Goal: Task Accomplishment & Management: Complete application form

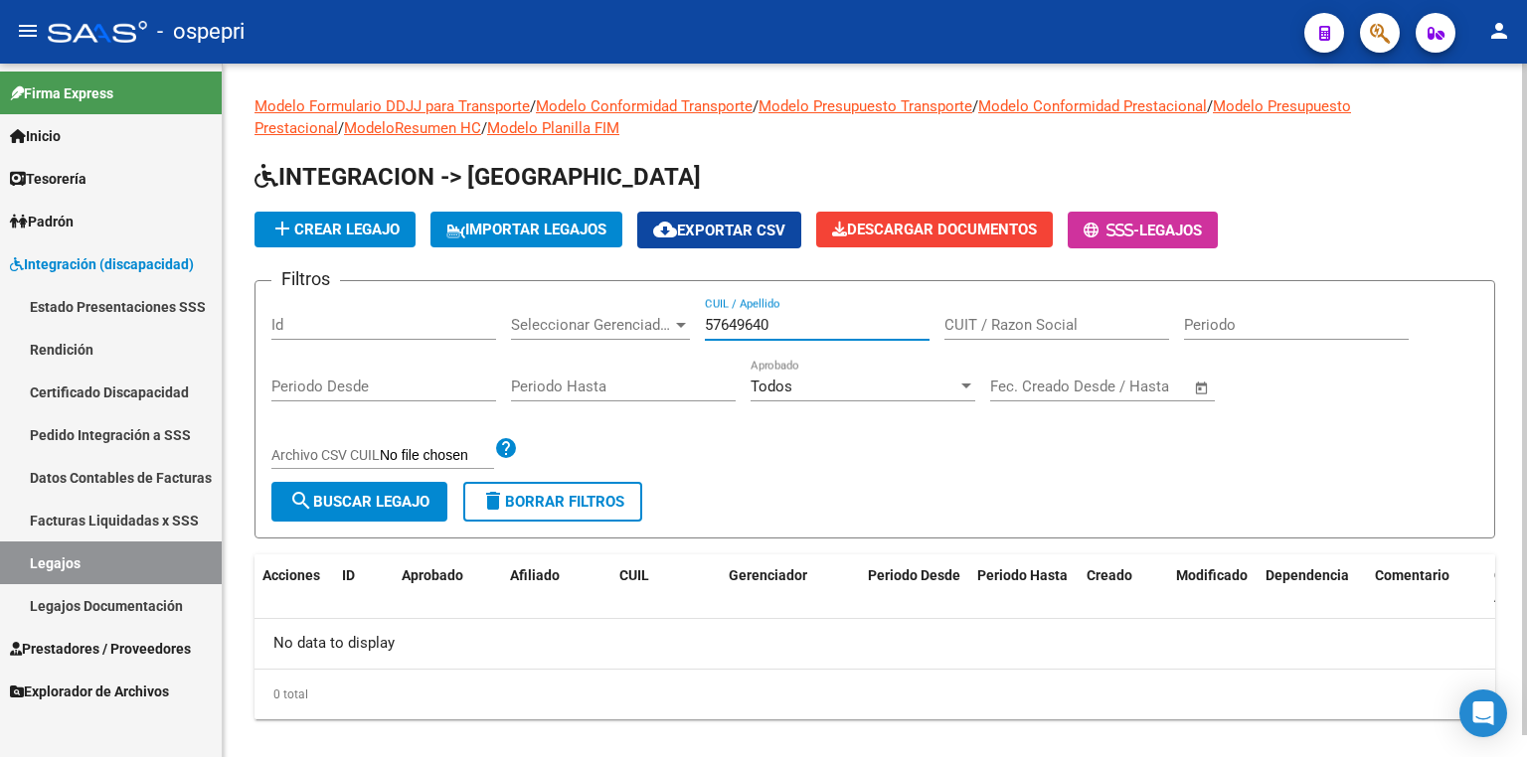
drag, startPoint x: 799, startPoint y: 324, endPoint x: 600, endPoint y: 323, distance: 198.8
click at [600, 323] on div "Filtros Id Seleccionar Gerenciador Seleccionar Gerenciador 57649640 CUIL / Apel…" at bounding box center [874, 389] width 1207 height 185
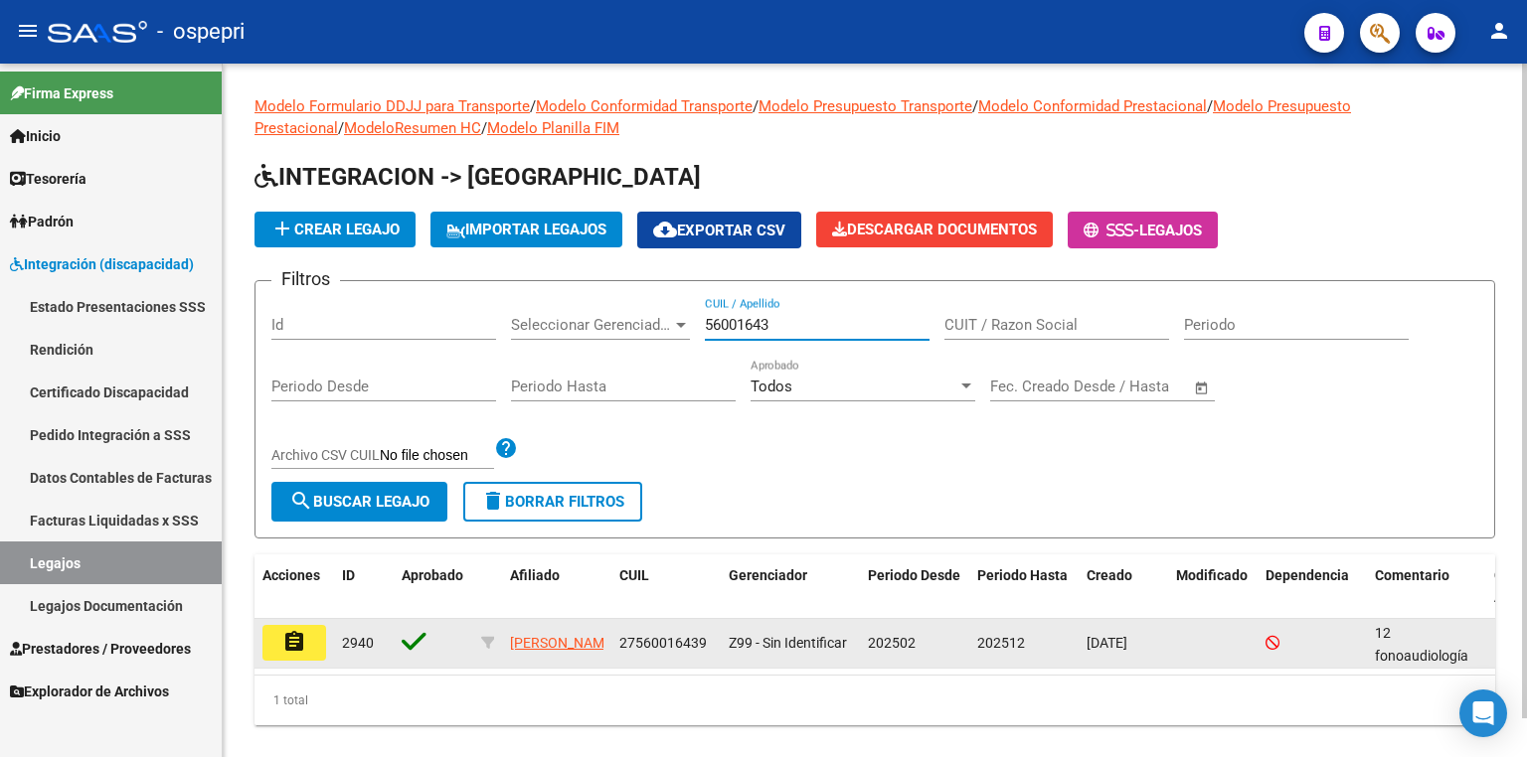
type input "56001643"
click at [296, 641] on mat-icon "assignment" at bounding box center [294, 642] width 24 height 24
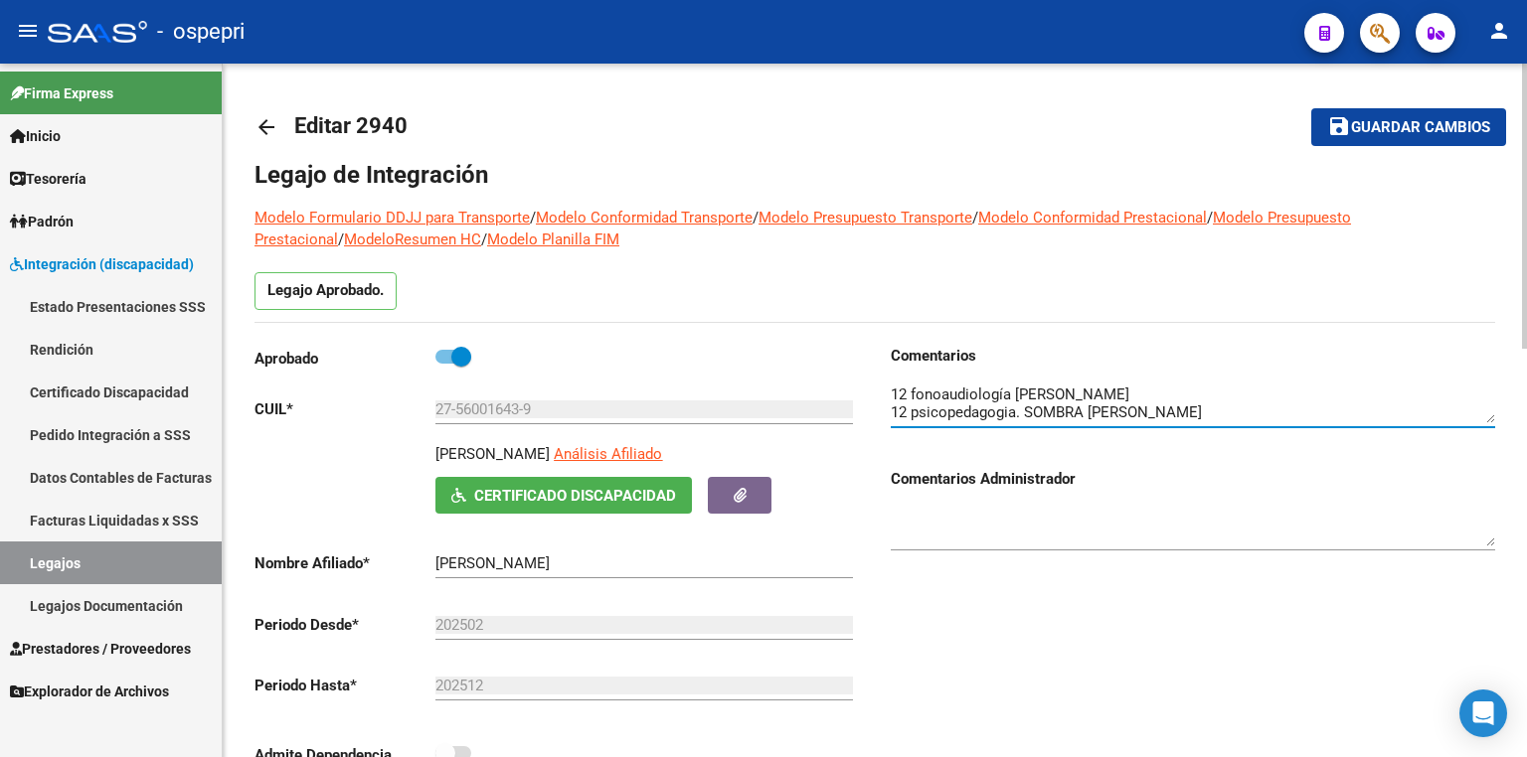
scroll to position [17, 0]
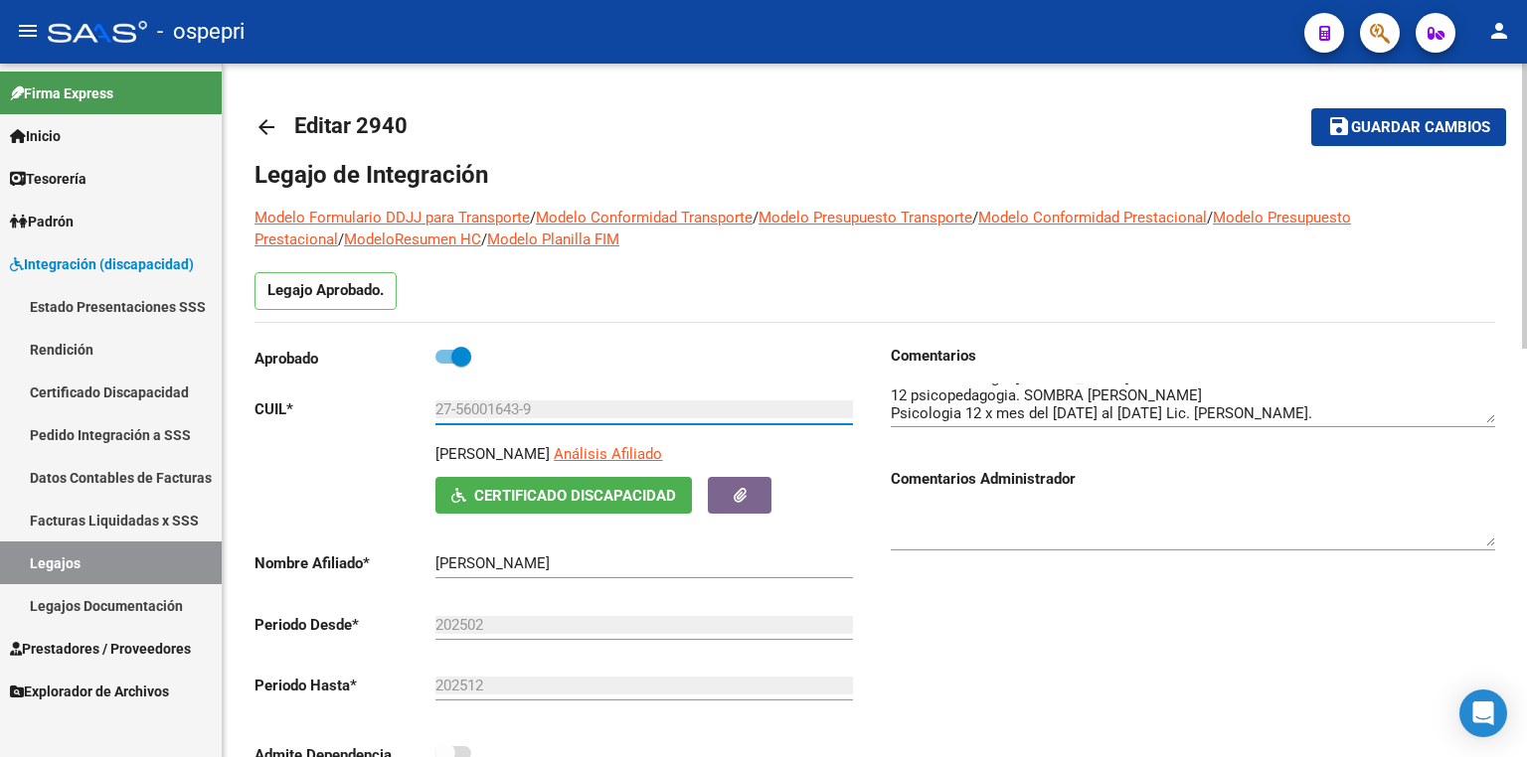
drag, startPoint x: 522, startPoint y: 410, endPoint x: 457, endPoint y: 404, distance: 64.9
click at [457, 404] on input "27-56001643-9" at bounding box center [643, 410] width 417 height 18
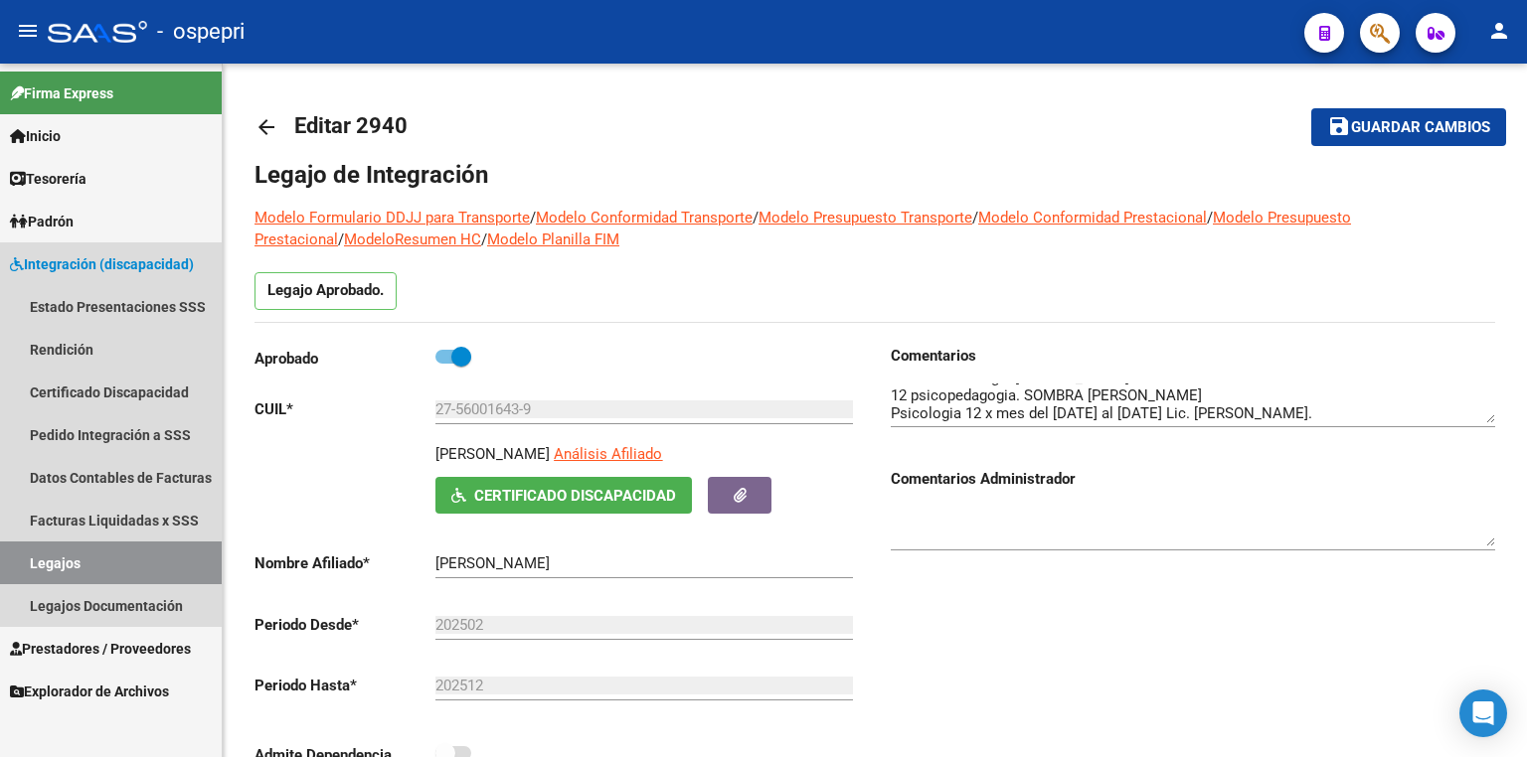
click at [135, 561] on link "Legajos" at bounding box center [111, 563] width 222 height 43
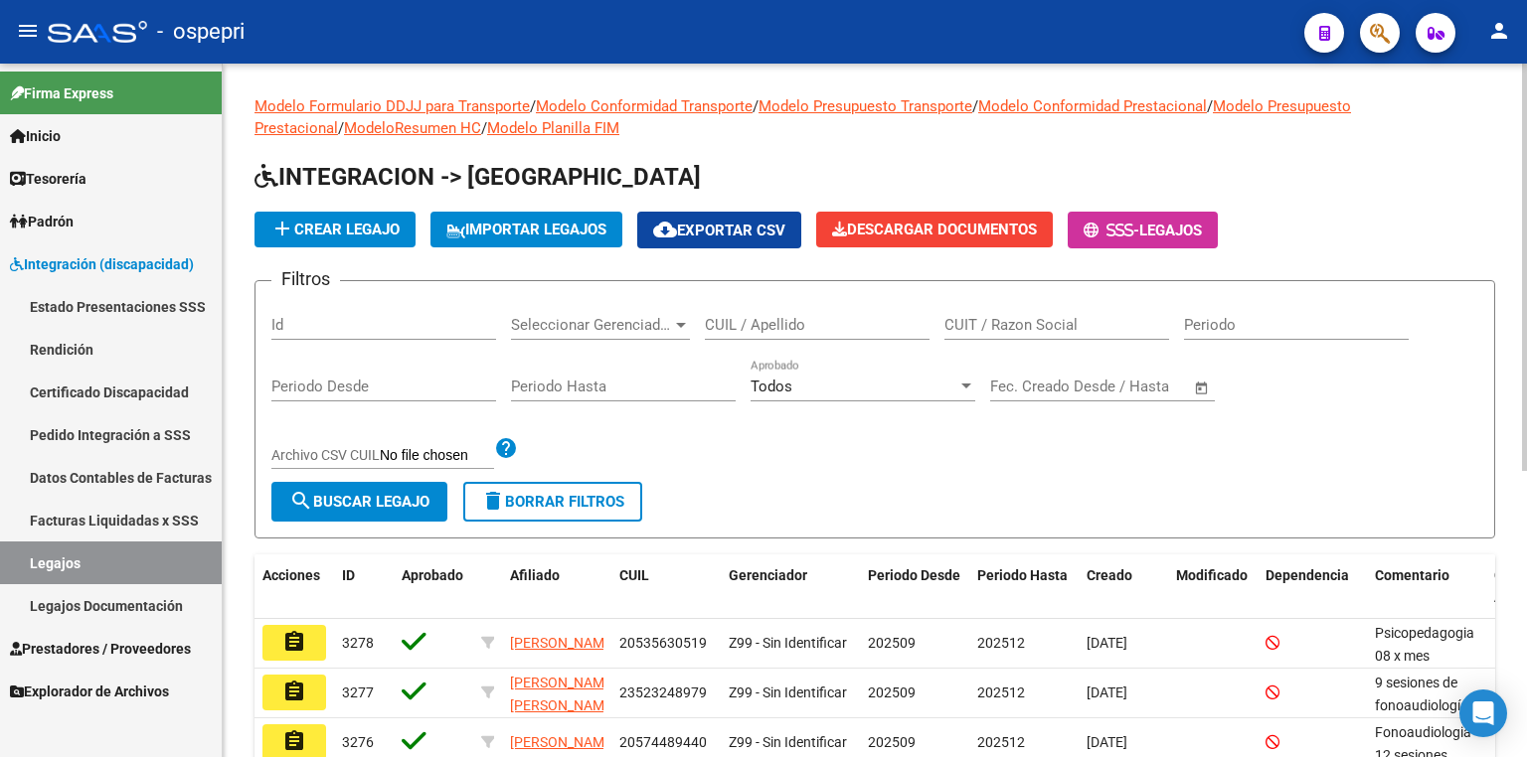
click at [767, 330] on input "CUIL / Apellido" at bounding box center [817, 325] width 225 height 18
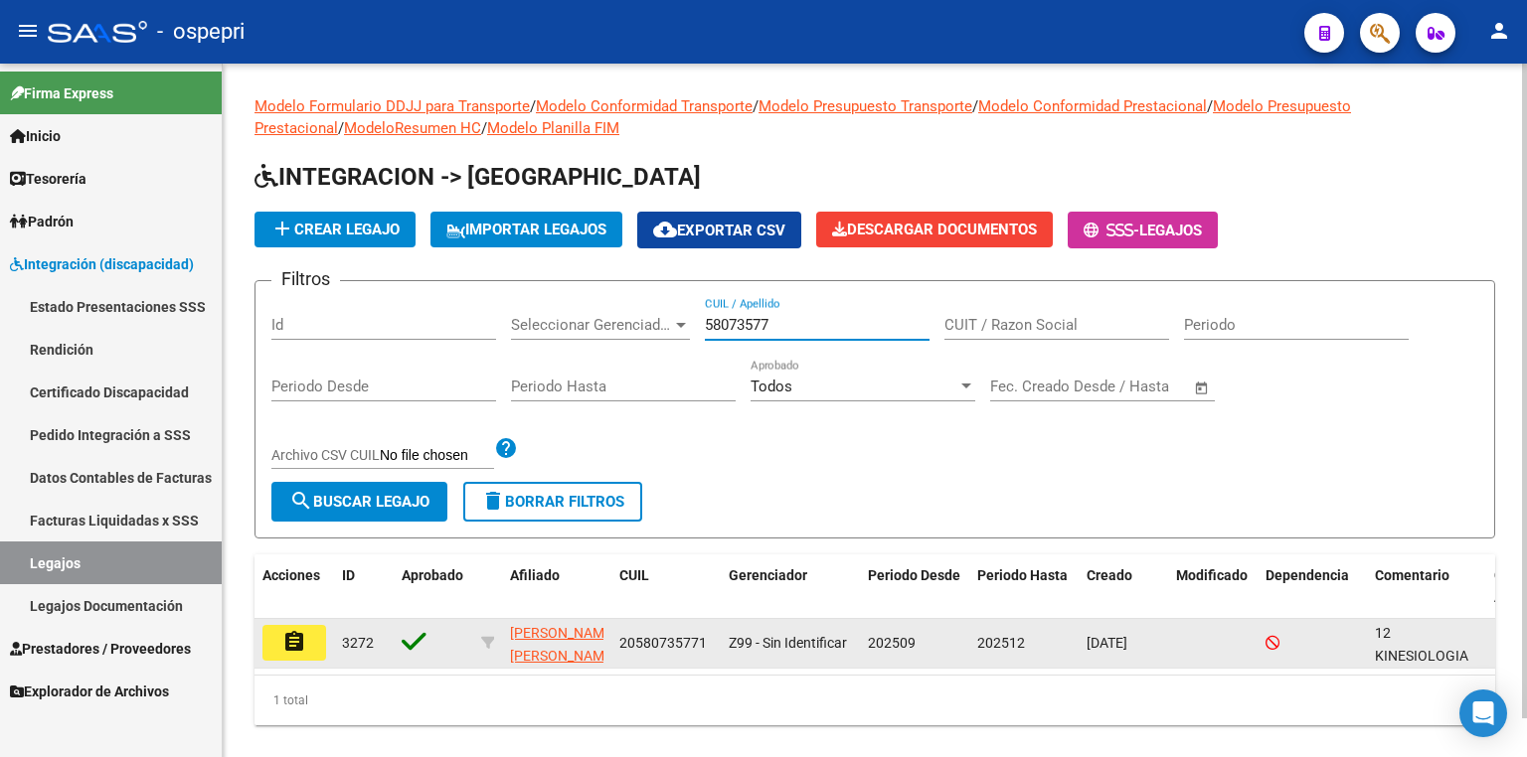
type input "58073577"
click at [302, 638] on mat-icon "assignment" at bounding box center [294, 642] width 24 height 24
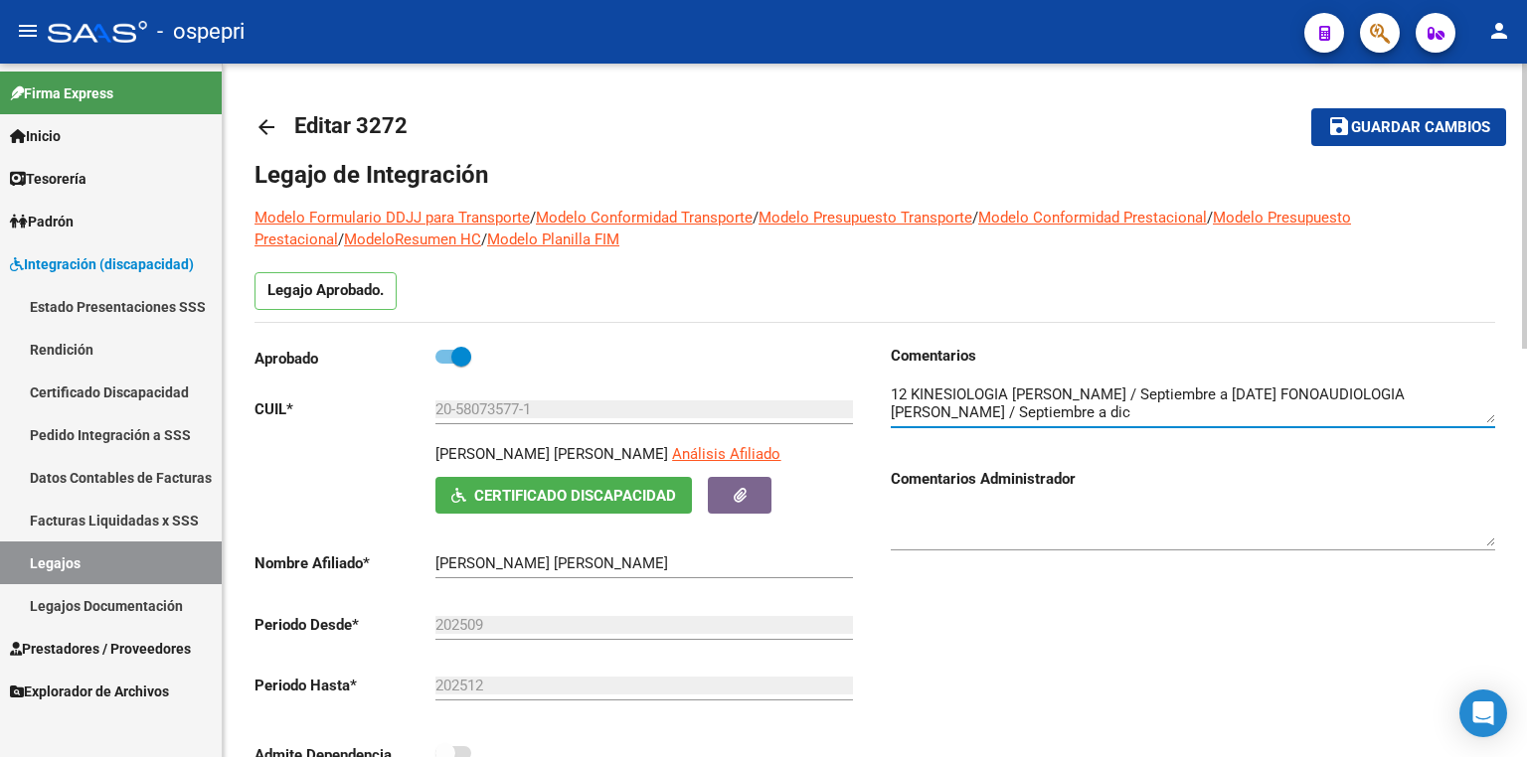
click at [1368, 407] on textarea at bounding box center [1193, 404] width 604 height 40
type textarea "12 KINESIOLOGIA [PERSON_NAME] / Septiembre a [DATE] FONOAUDIOLOGIA [PERSON_NAME…"
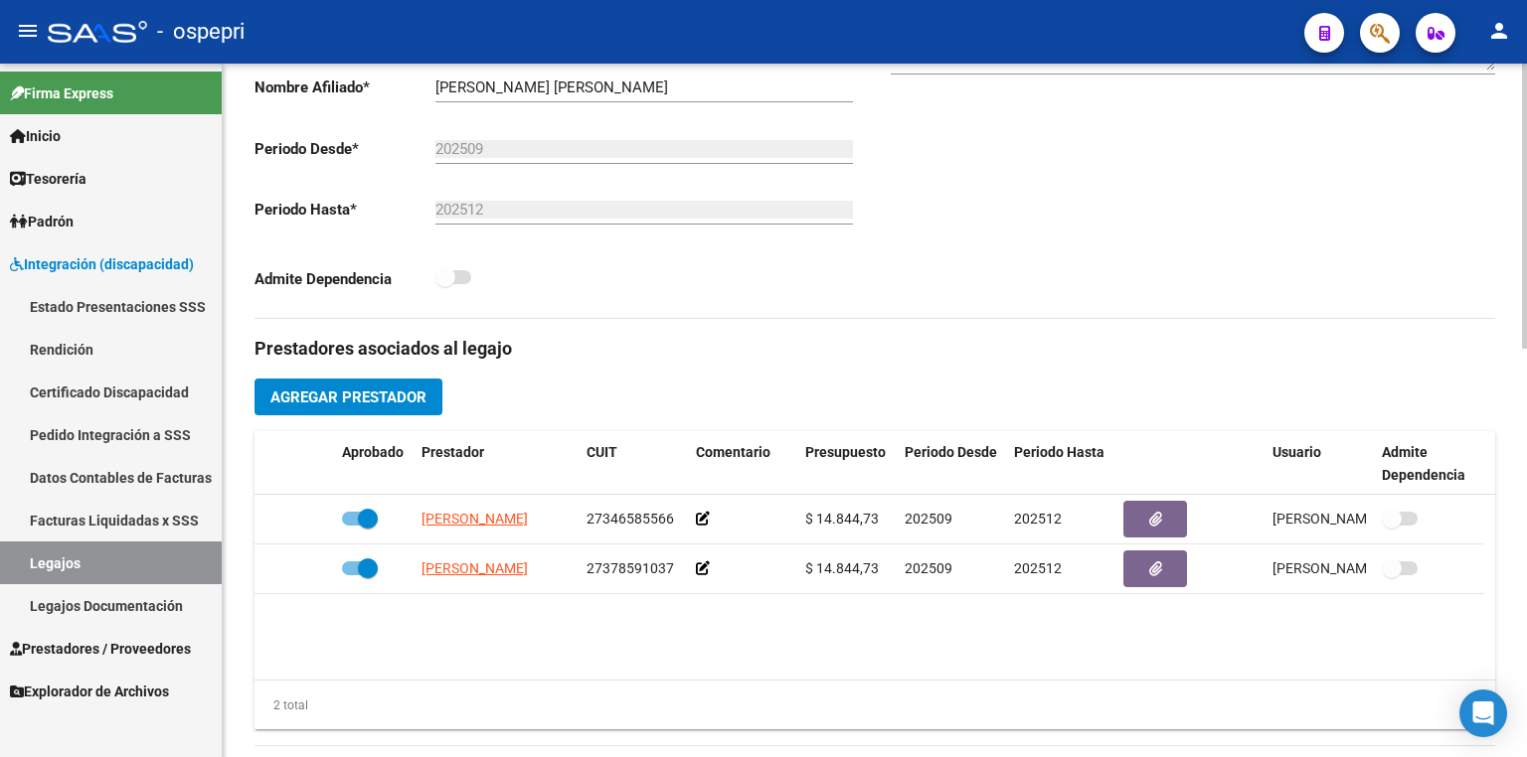
scroll to position [477, 0]
click at [408, 402] on span "Agregar Prestador" at bounding box center [348, 397] width 156 height 18
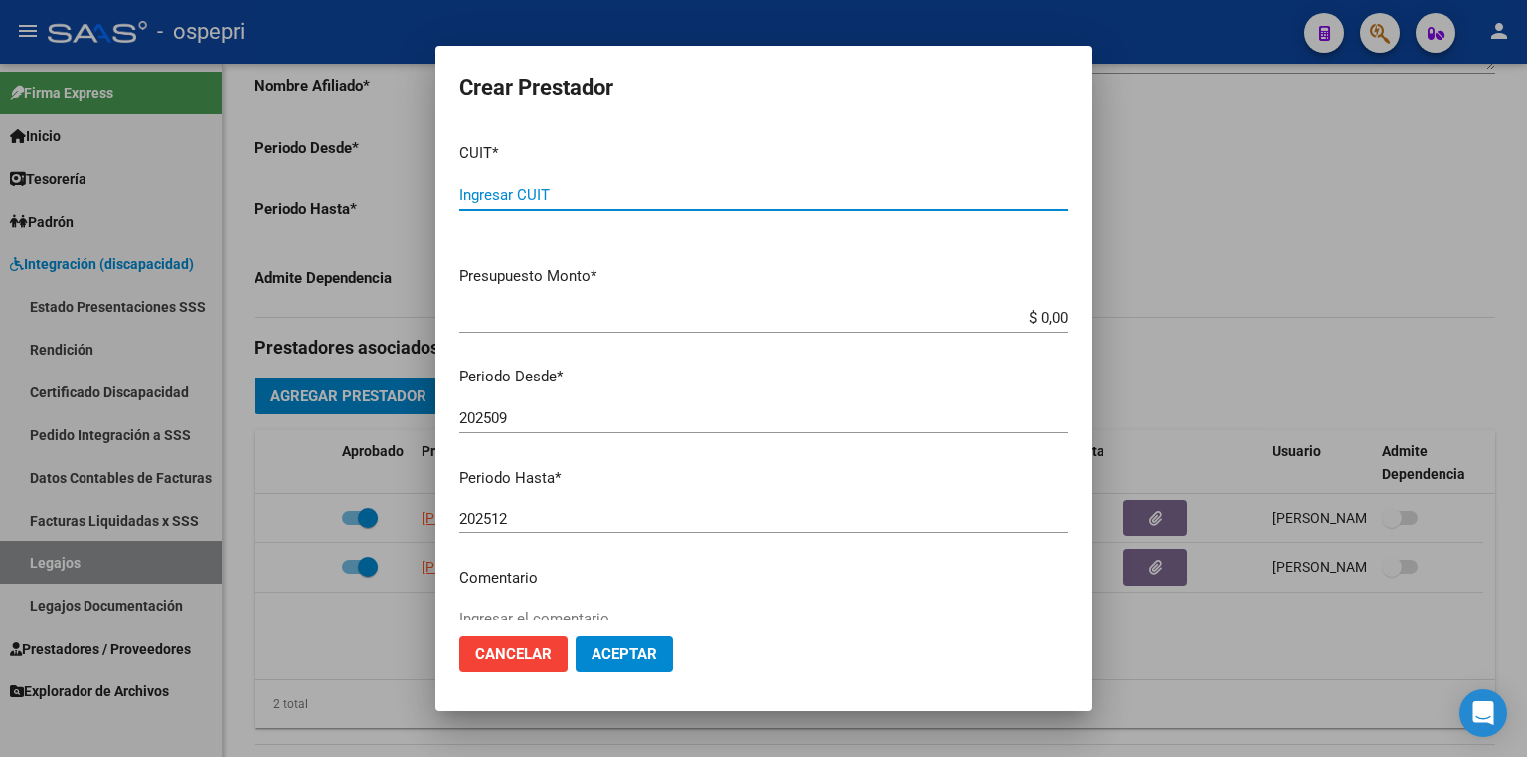
paste input "20-25"
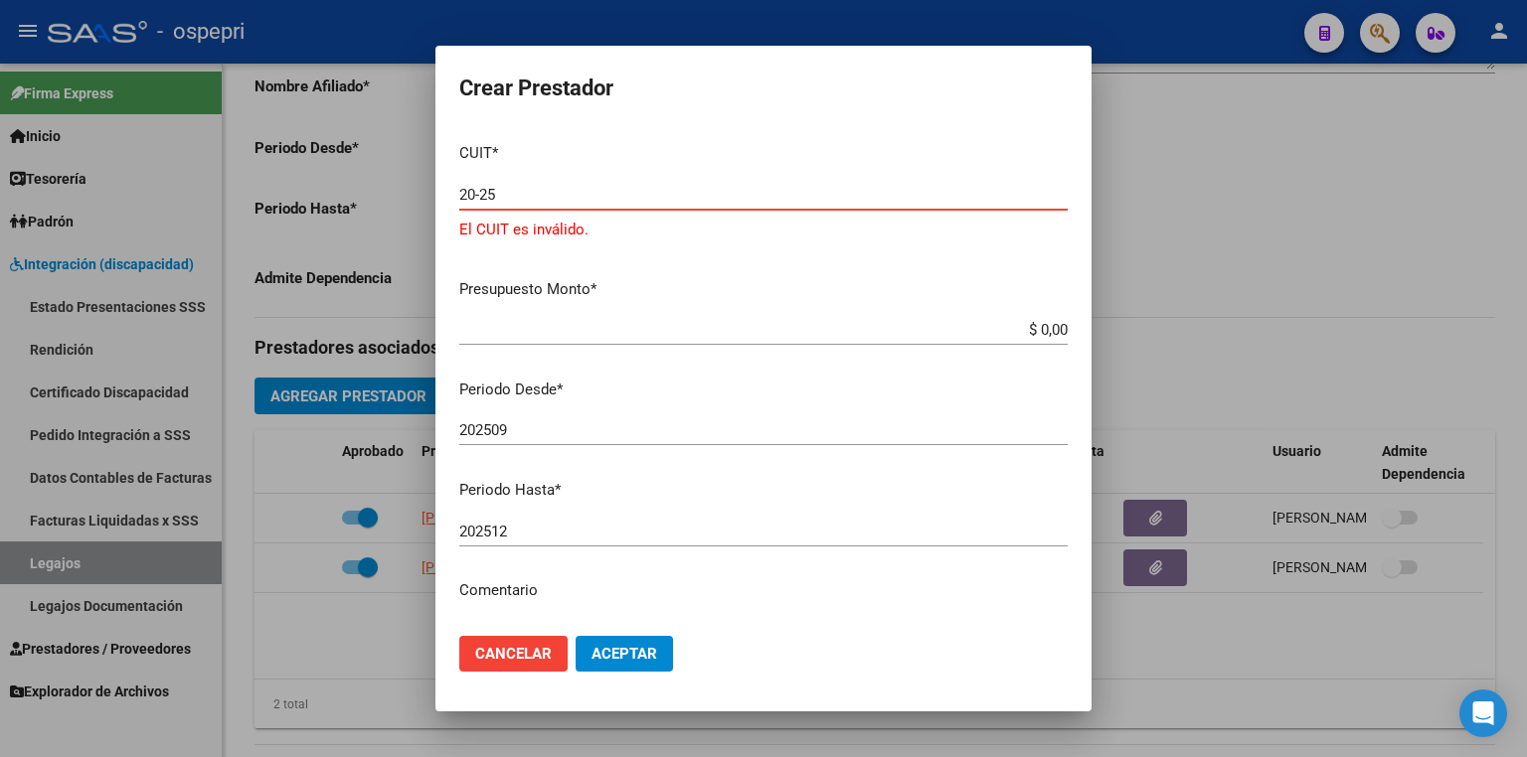
drag, startPoint x: 541, startPoint y: 195, endPoint x: 390, endPoint y: 195, distance: 151.1
click at [390, 195] on div "Crear Prestador CUIT * 20-25 Ingresar CUIT El CUIT es inválido. Presupuesto Mon…" at bounding box center [763, 378] width 1527 height 757
paste input "7-44120742-0"
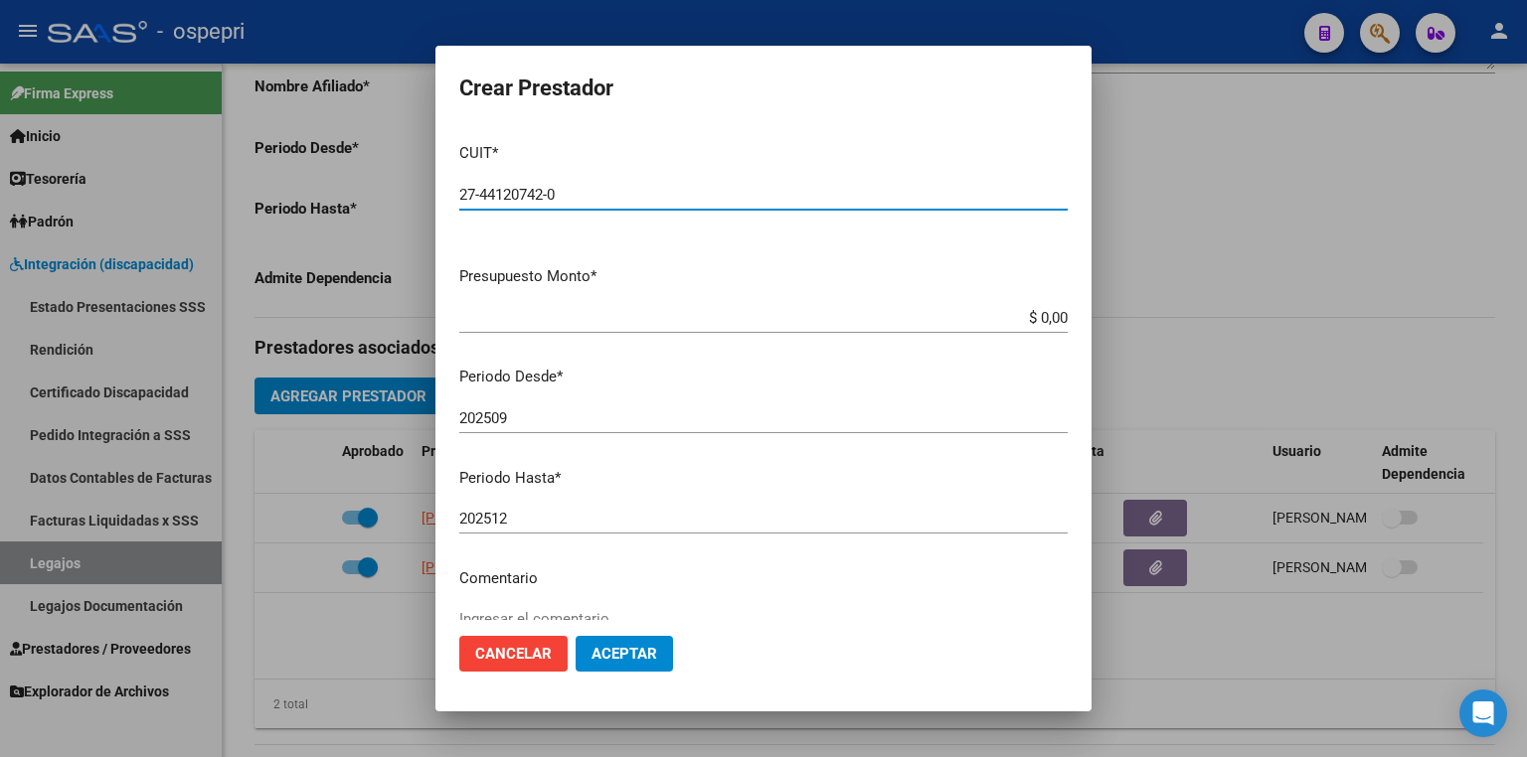
type input "27-44120742-0"
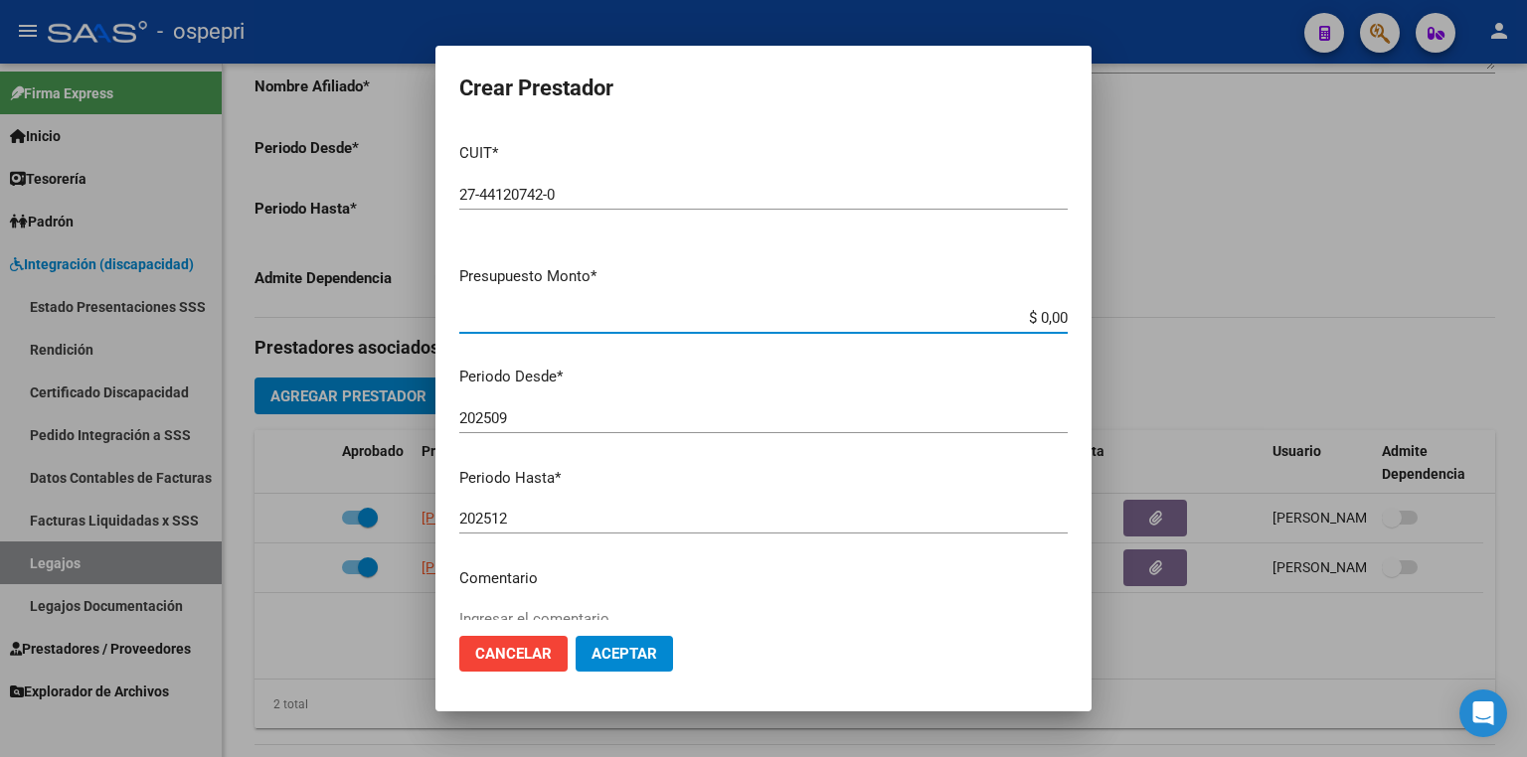
drag, startPoint x: 1008, startPoint y: 322, endPoint x: 1139, endPoint y: 321, distance: 131.2
click at [1139, 321] on div "Crear Prestador CUIT * 27-44120742-0 Ingresar CUIT ARCA Padrón Presupuesto Mont…" at bounding box center [763, 378] width 1527 height 757
type input "$ 14.844,73"
click at [610, 654] on span "Aceptar" at bounding box center [624, 654] width 66 height 18
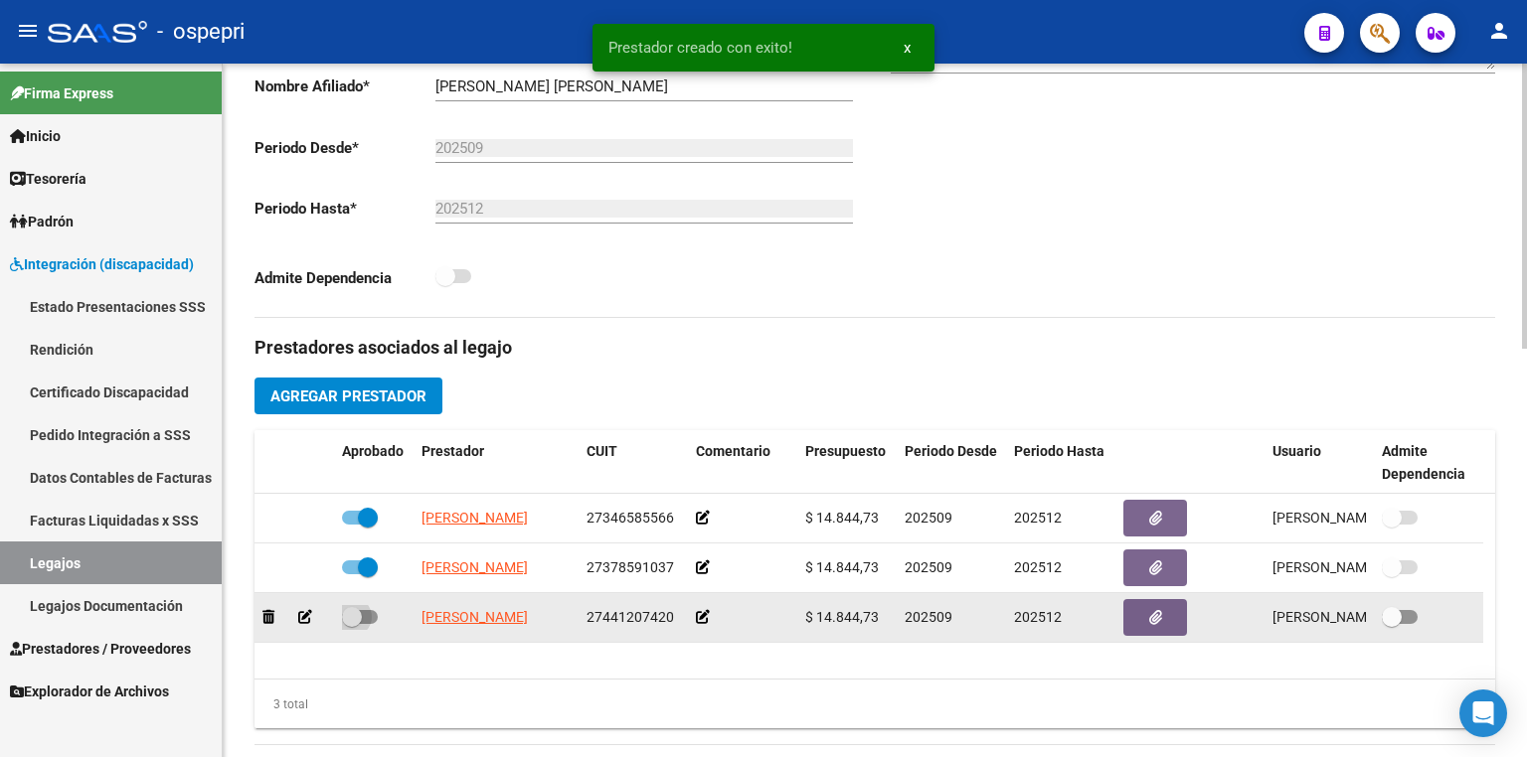
click at [369, 615] on span at bounding box center [360, 617] width 36 height 14
click at [352, 624] on input "checkbox" at bounding box center [351, 624] width 1 height 1
checkbox input "true"
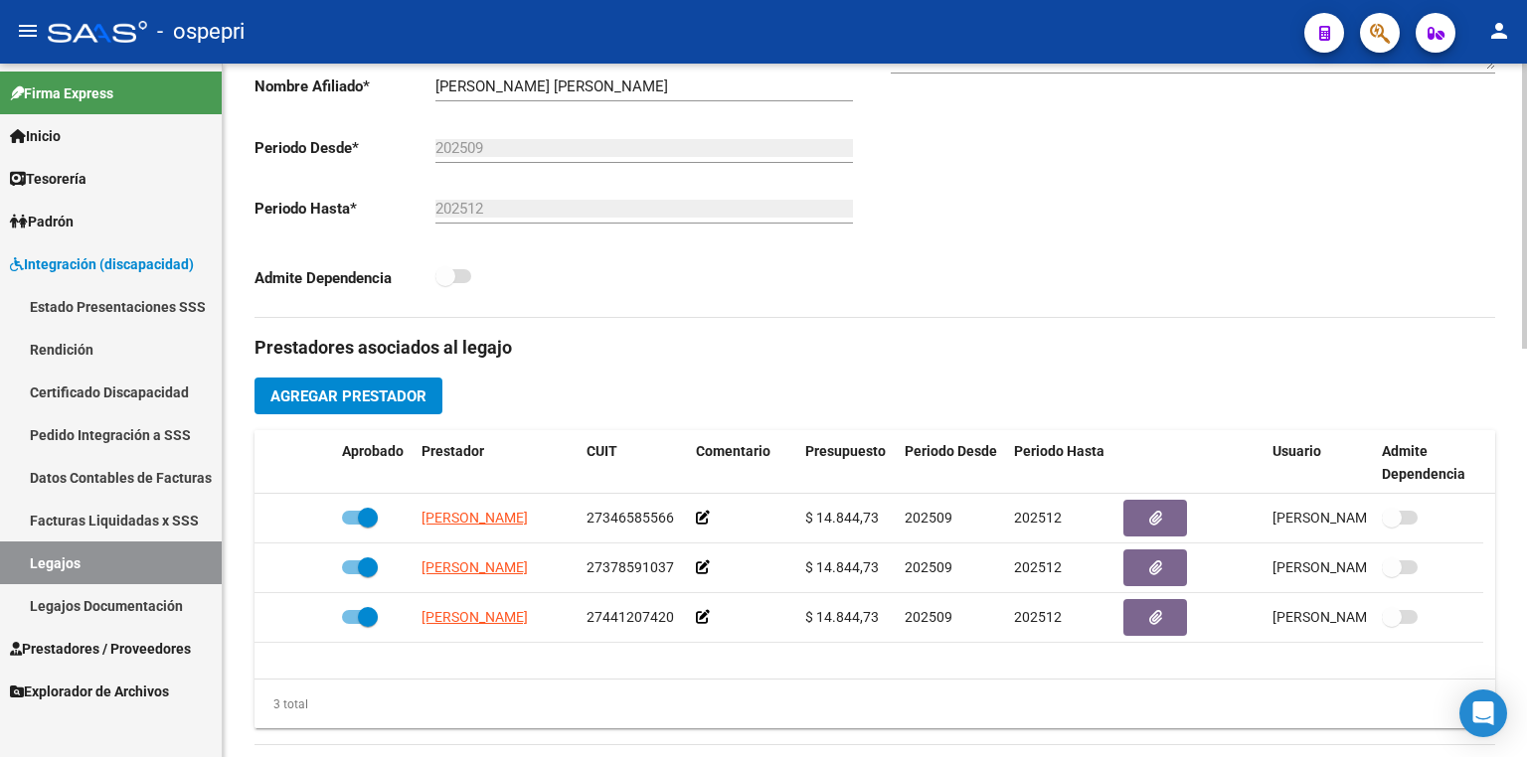
click at [382, 403] on span "Agregar Prestador" at bounding box center [348, 397] width 156 height 18
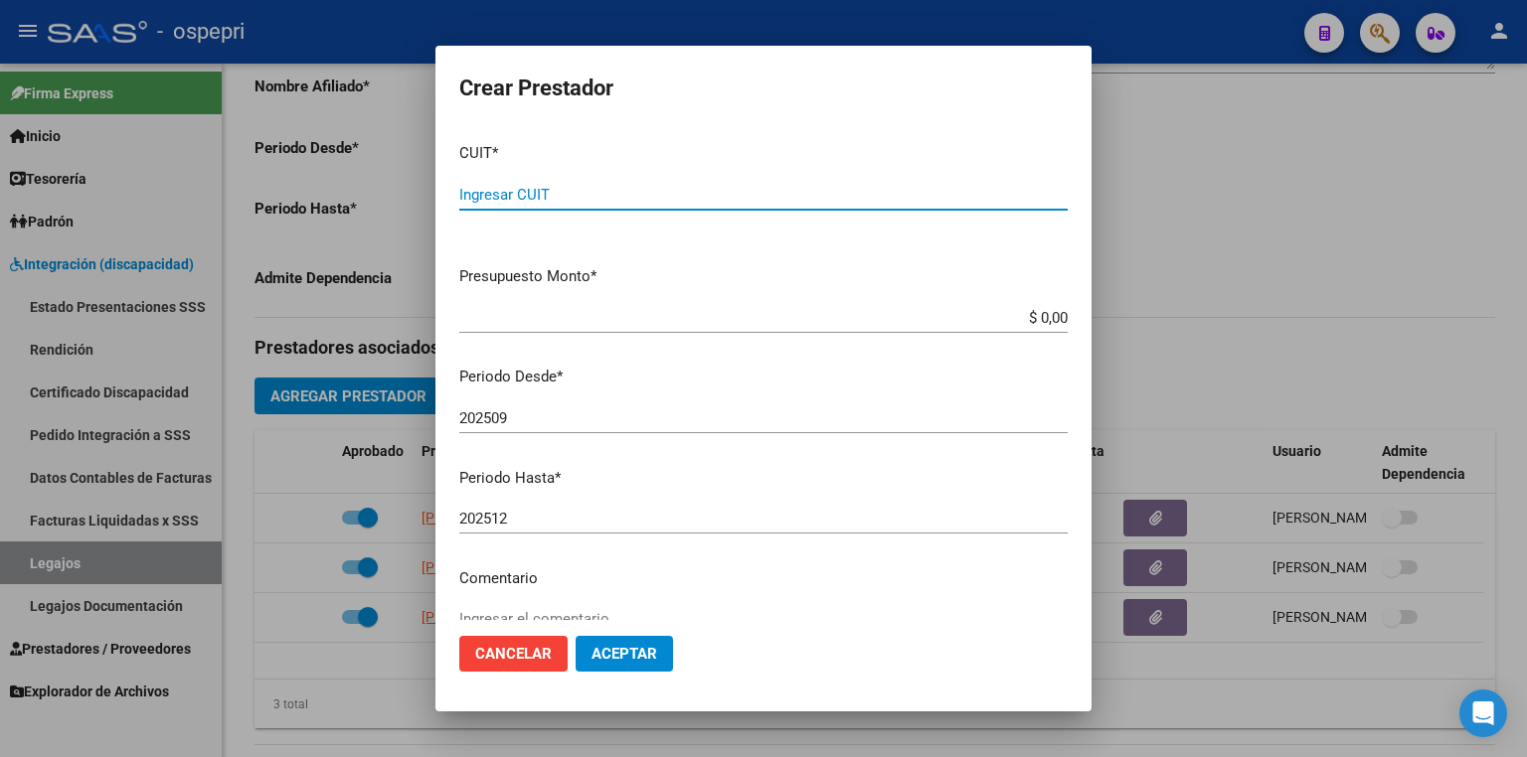
paste input "27-28372721-7"
type input "27-28372721-7"
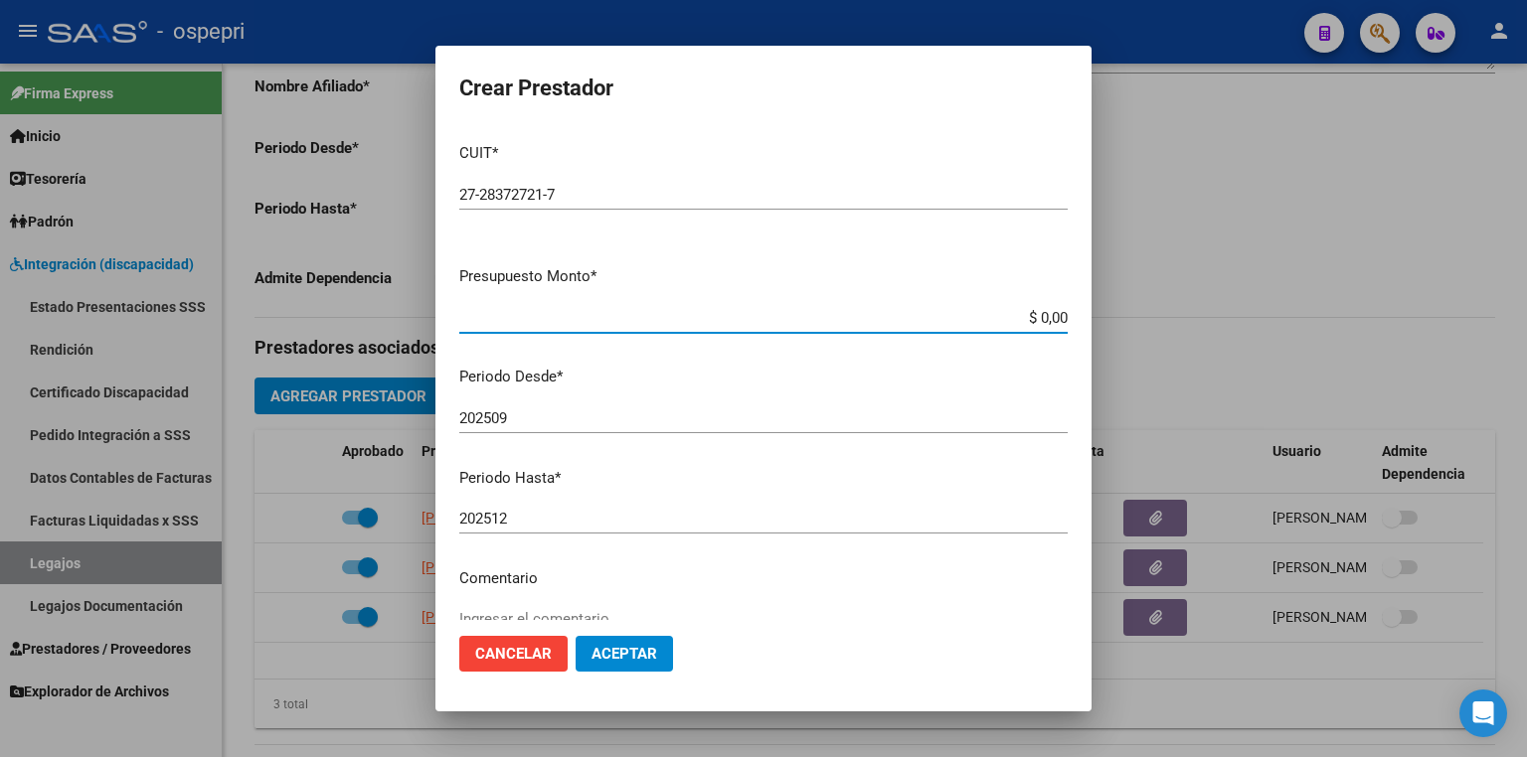
drag, startPoint x: 1002, startPoint y: 321, endPoint x: 1161, endPoint y: 328, distance: 159.2
click at [1161, 328] on div "Crear Prestador CUIT * 27-28372721-7 Ingresar CUIT ARCA Padrón Presupuesto Mont…" at bounding box center [763, 378] width 1527 height 757
type input "$ 14.844,73"
click at [610, 663] on button "Aceptar" at bounding box center [624, 654] width 97 height 36
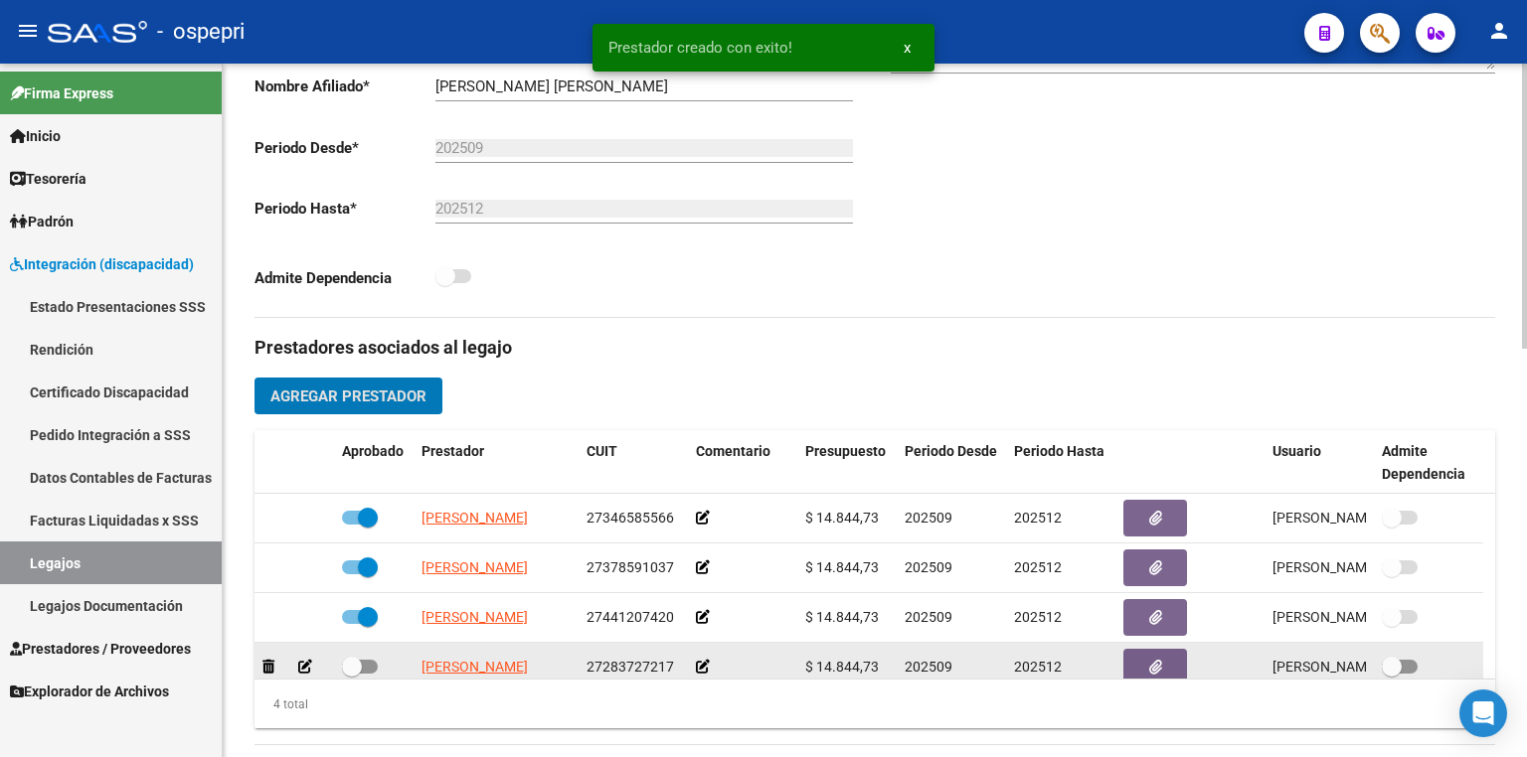
click at [366, 669] on span at bounding box center [360, 667] width 36 height 14
click at [352, 674] on input "checkbox" at bounding box center [351, 674] width 1 height 1
checkbox input "true"
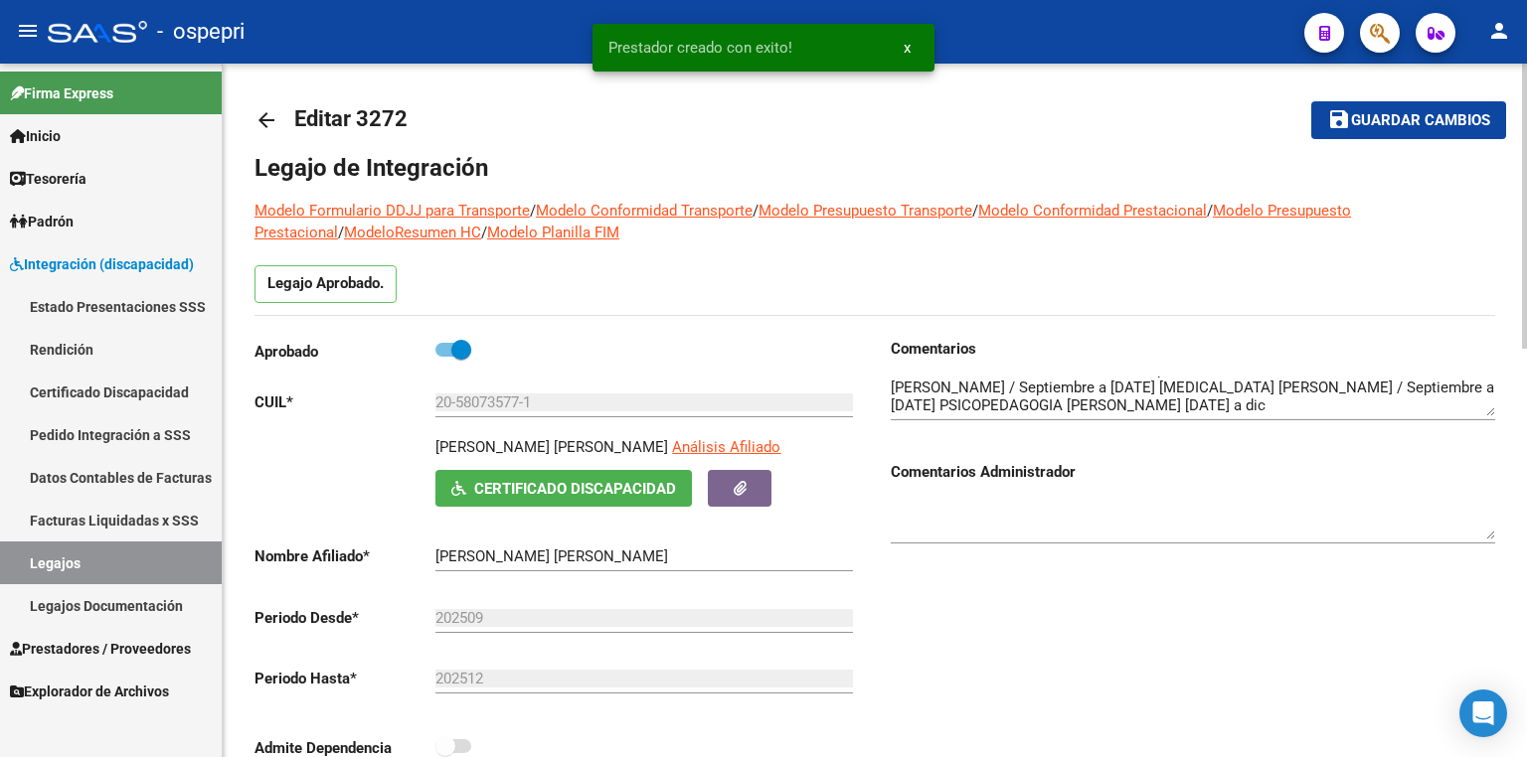
scroll to position [0, 0]
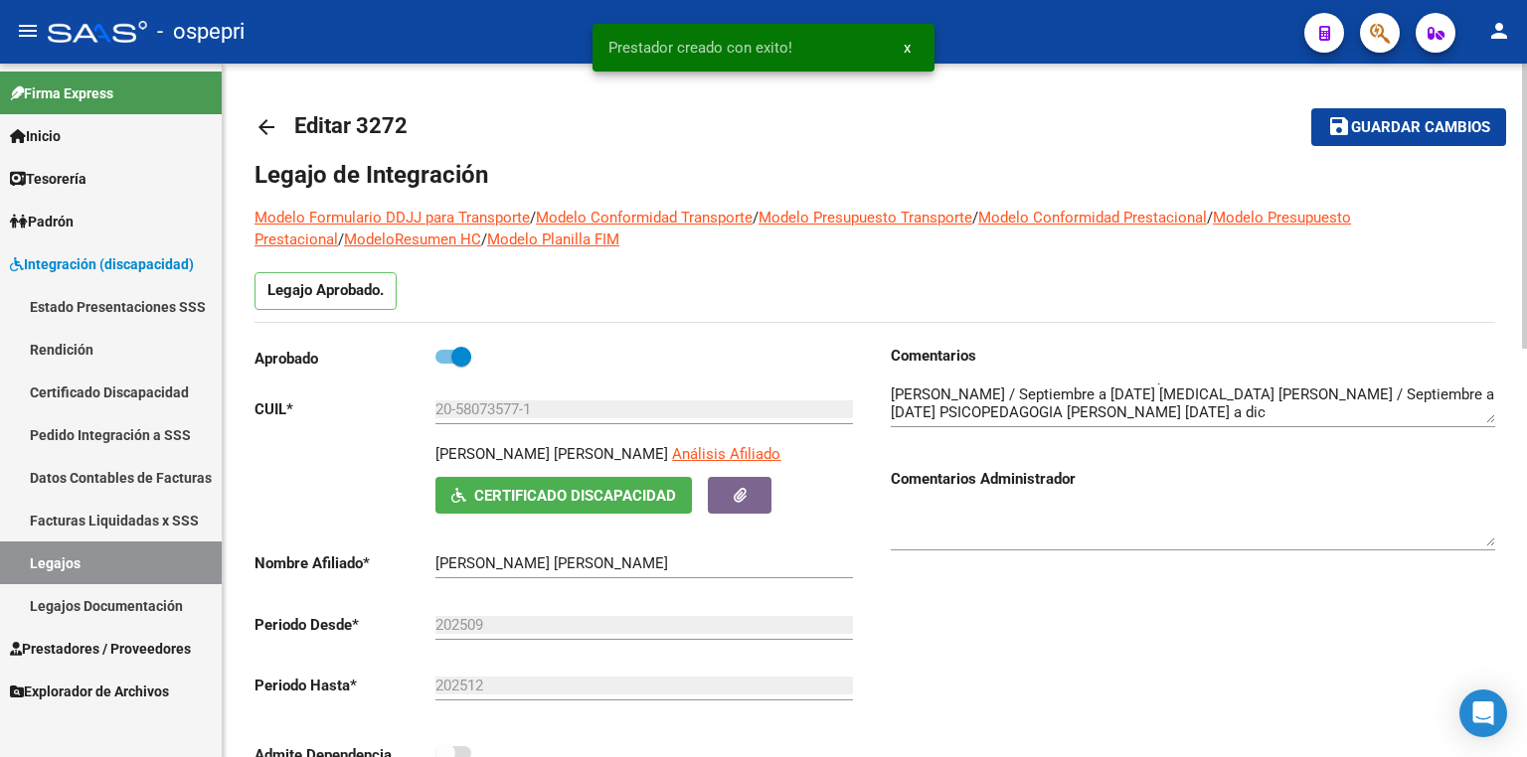
click at [1379, 127] on span "Guardar cambios" at bounding box center [1420, 128] width 139 height 18
click at [1174, 409] on textarea at bounding box center [1193, 404] width 604 height 40
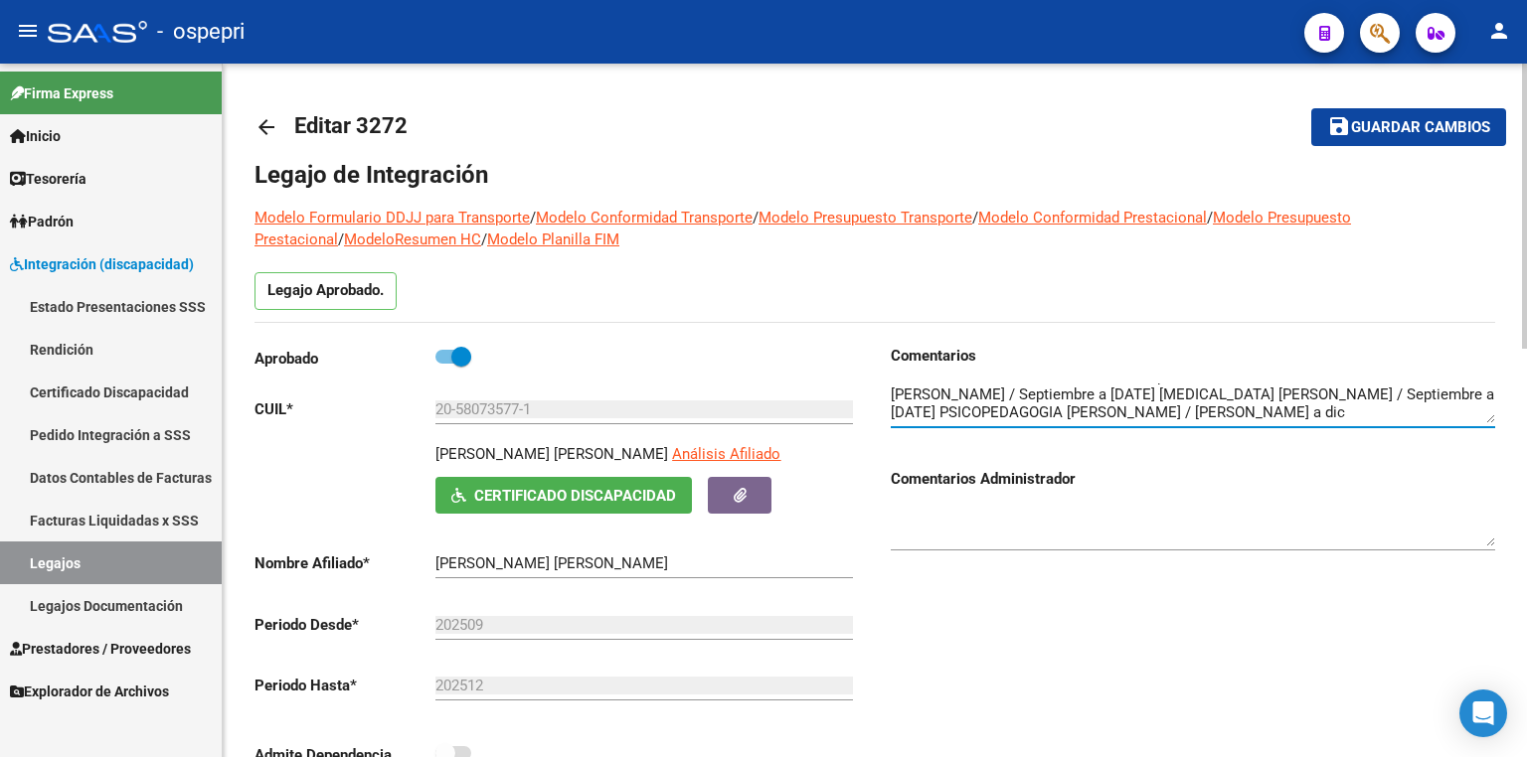
type textarea "12 KINESIOLOGIA [PERSON_NAME] / Septiembre a [DATE] FONOAUDIOLOGIA [PERSON_NAME…"
click at [1434, 124] on span "Guardar cambios" at bounding box center [1420, 128] width 139 height 18
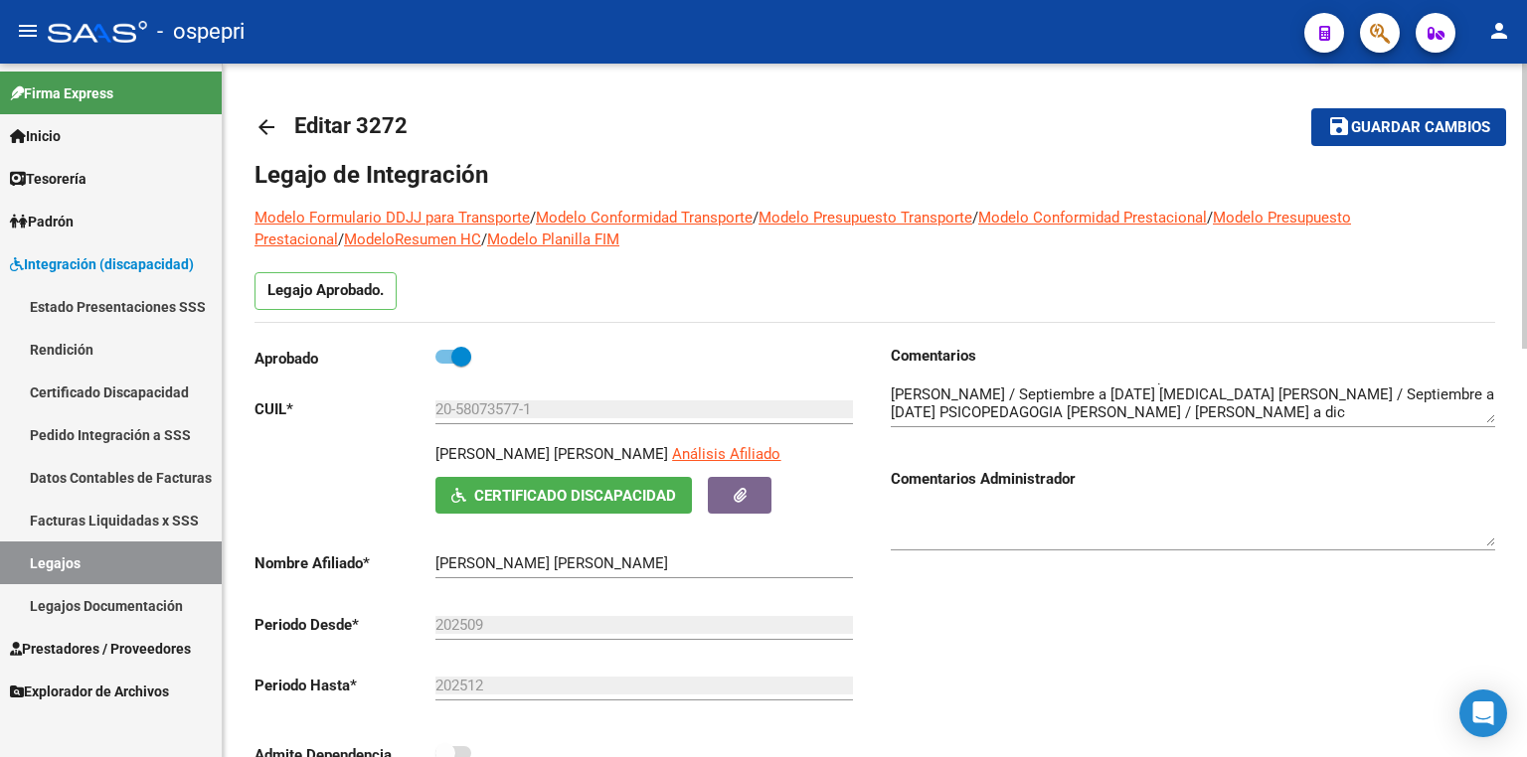
drag, startPoint x: 631, startPoint y: 65, endPoint x: 636, endPoint y: 76, distance: 12.0
drag, startPoint x: 548, startPoint y: 411, endPoint x: 346, endPoint y: 420, distance: 202.0
click at [346, 420] on div "Aprobado CUIL * 20-58073577-1 Ingresar [PERSON_NAME] [PERSON_NAME] Análisis Afi…" at bounding box center [556, 561] width 604 height 433
drag, startPoint x: 843, startPoint y: 147, endPoint x: 869, endPoint y: 159, distance: 28.5
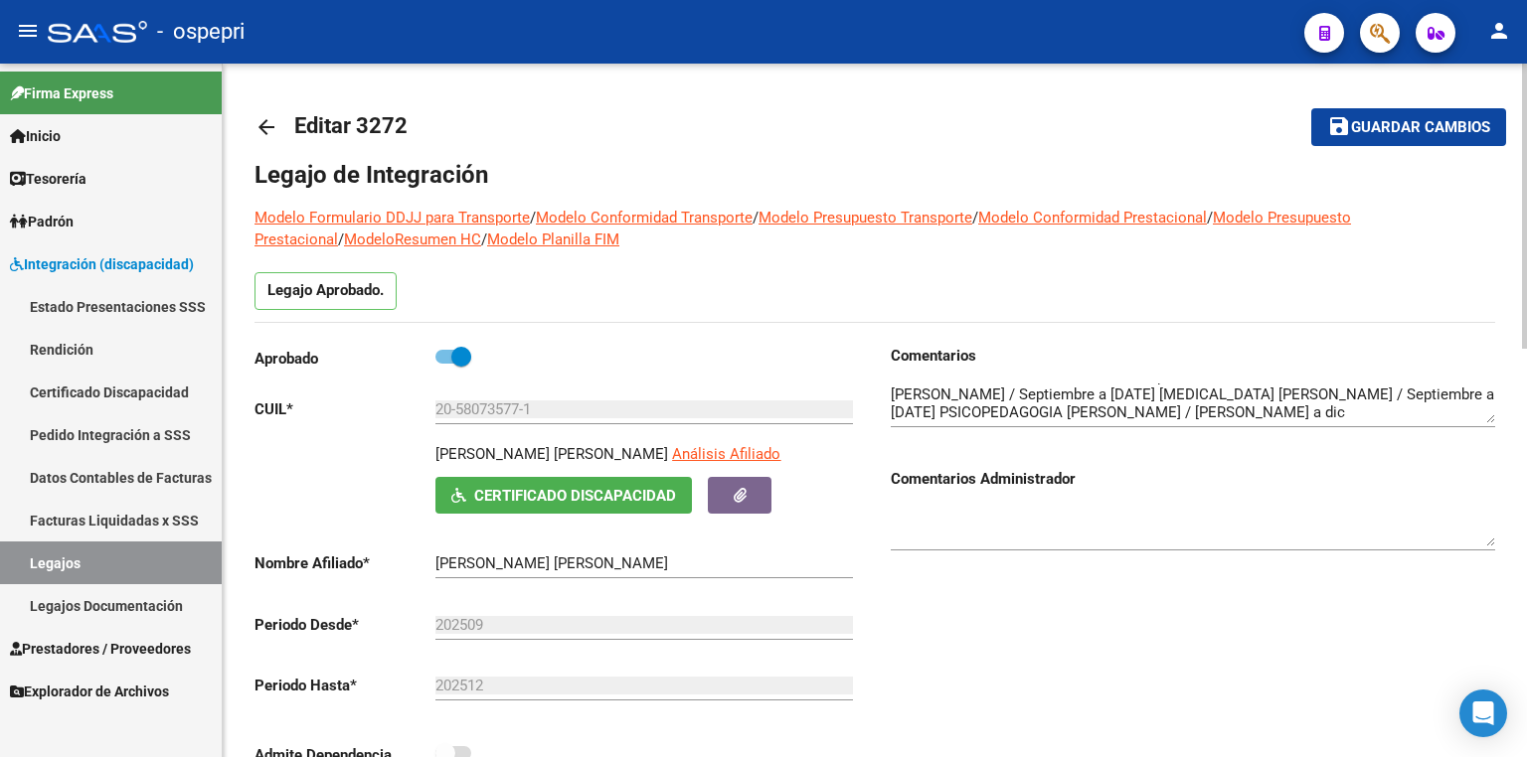
click at [847, 148] on mat-toolbar-row "arrow_back Editar 3272" at bounding box center [737, 127] width 967 height 64
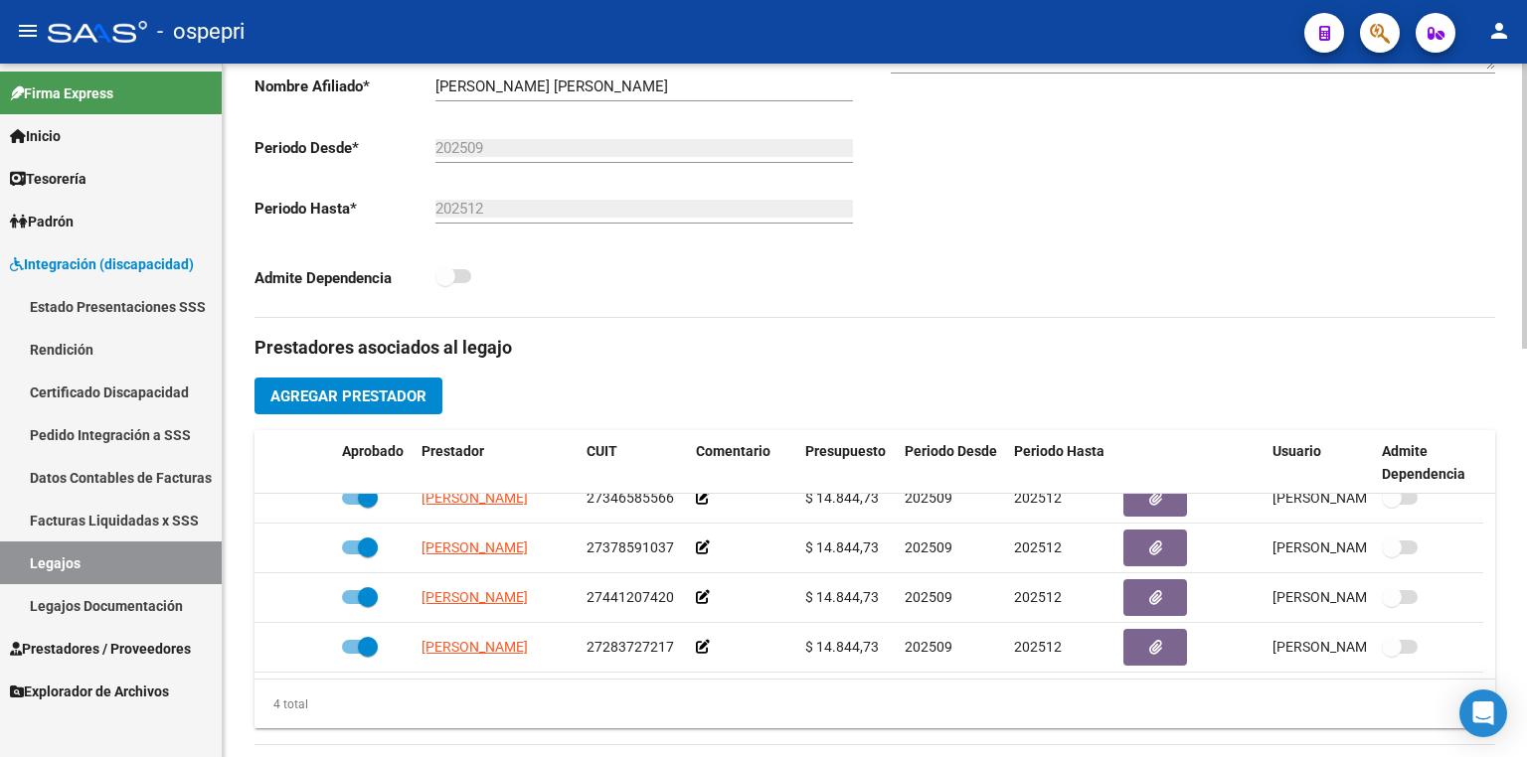
scroll to position [954, 0]
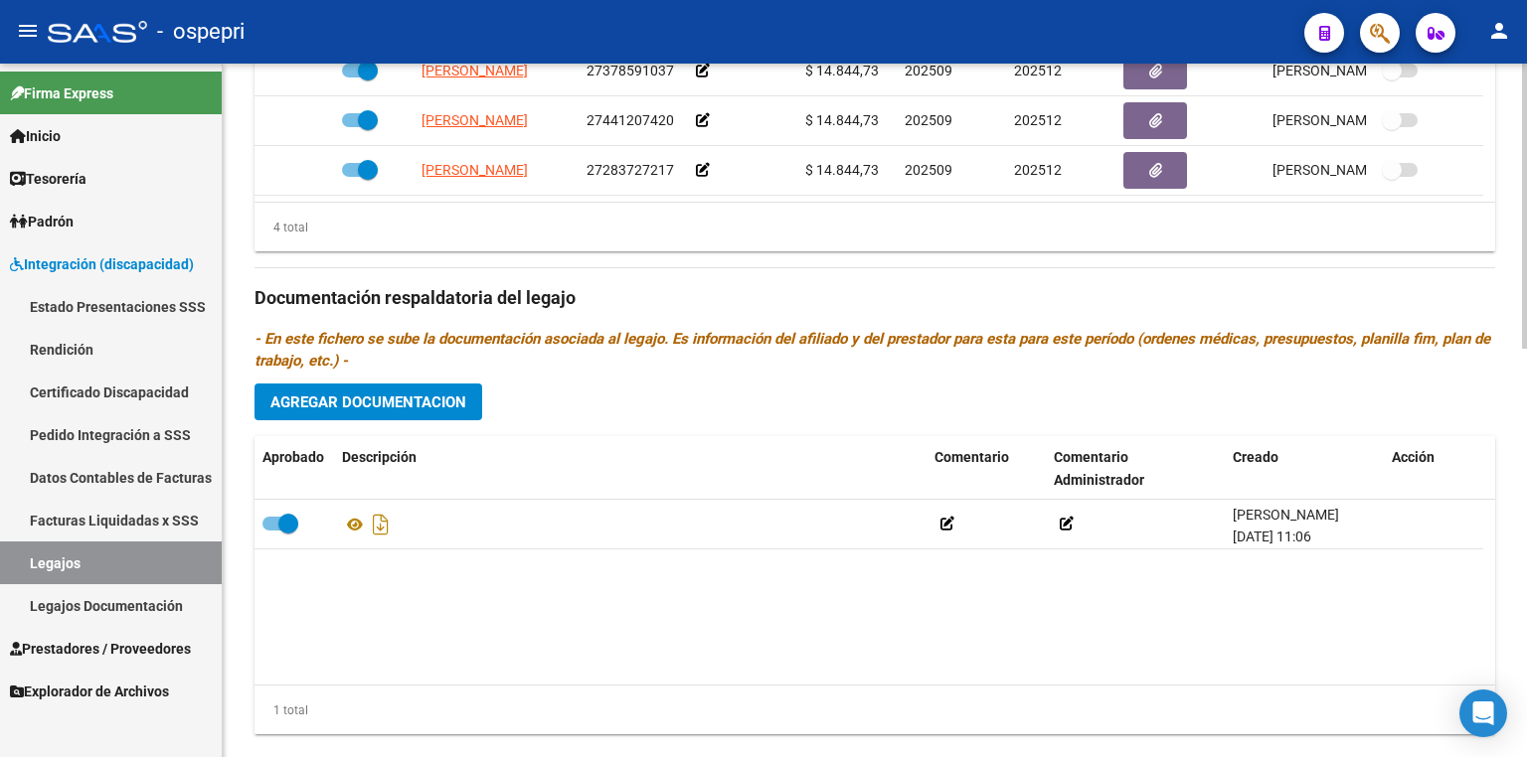
click at [366, 389] on button "Agregar Documentacion" at bounding box center [368, 402] width 228 height 37
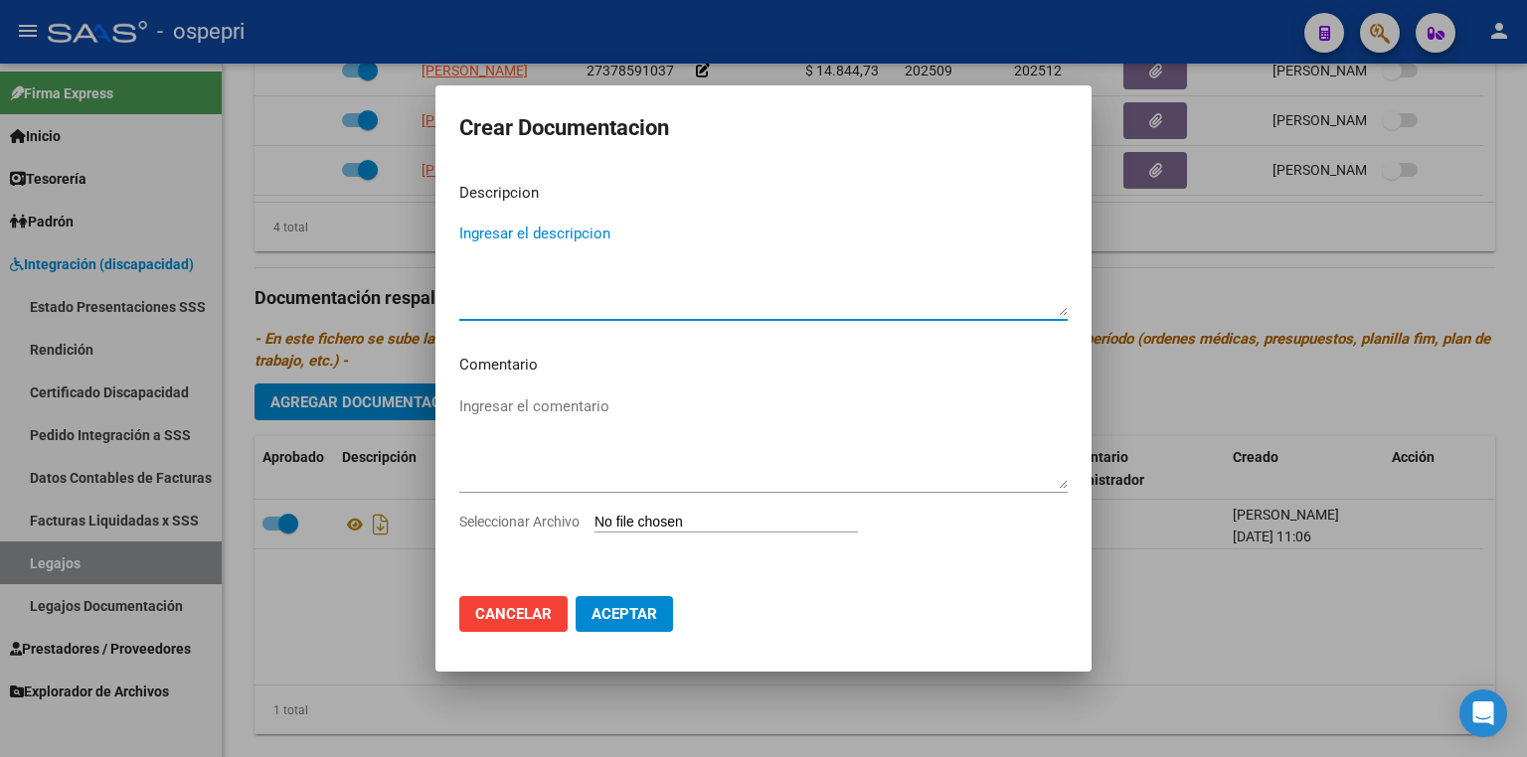
click at [726, 526] on input "Seleccionar Archivo" at bounding box center [725, 523] width 263 height 19
type input "C:\fakepath\20580735771.pdf"
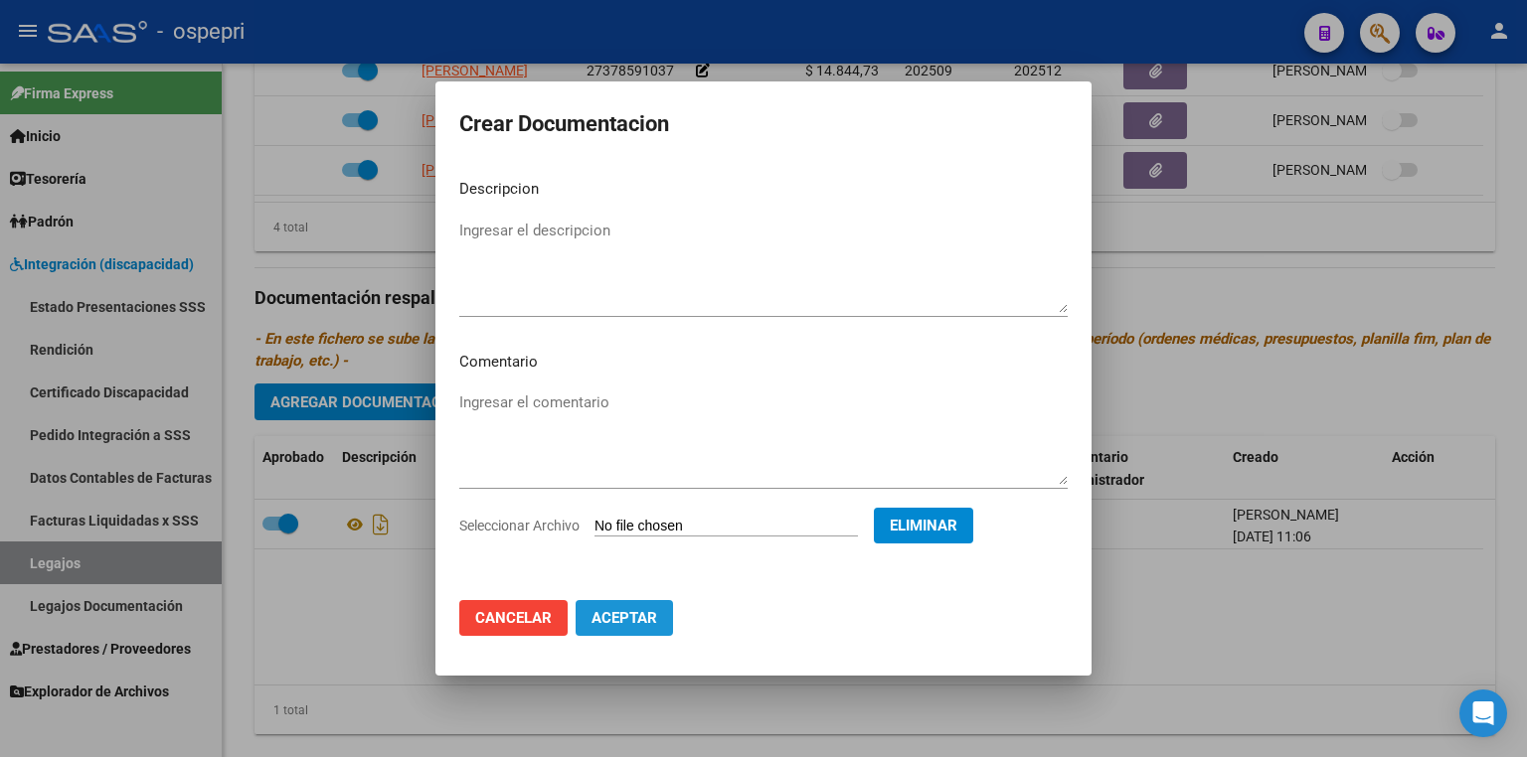
click at [648, 622] on span "Aceptar" at bounding box center [624, 618] width 66 height 18
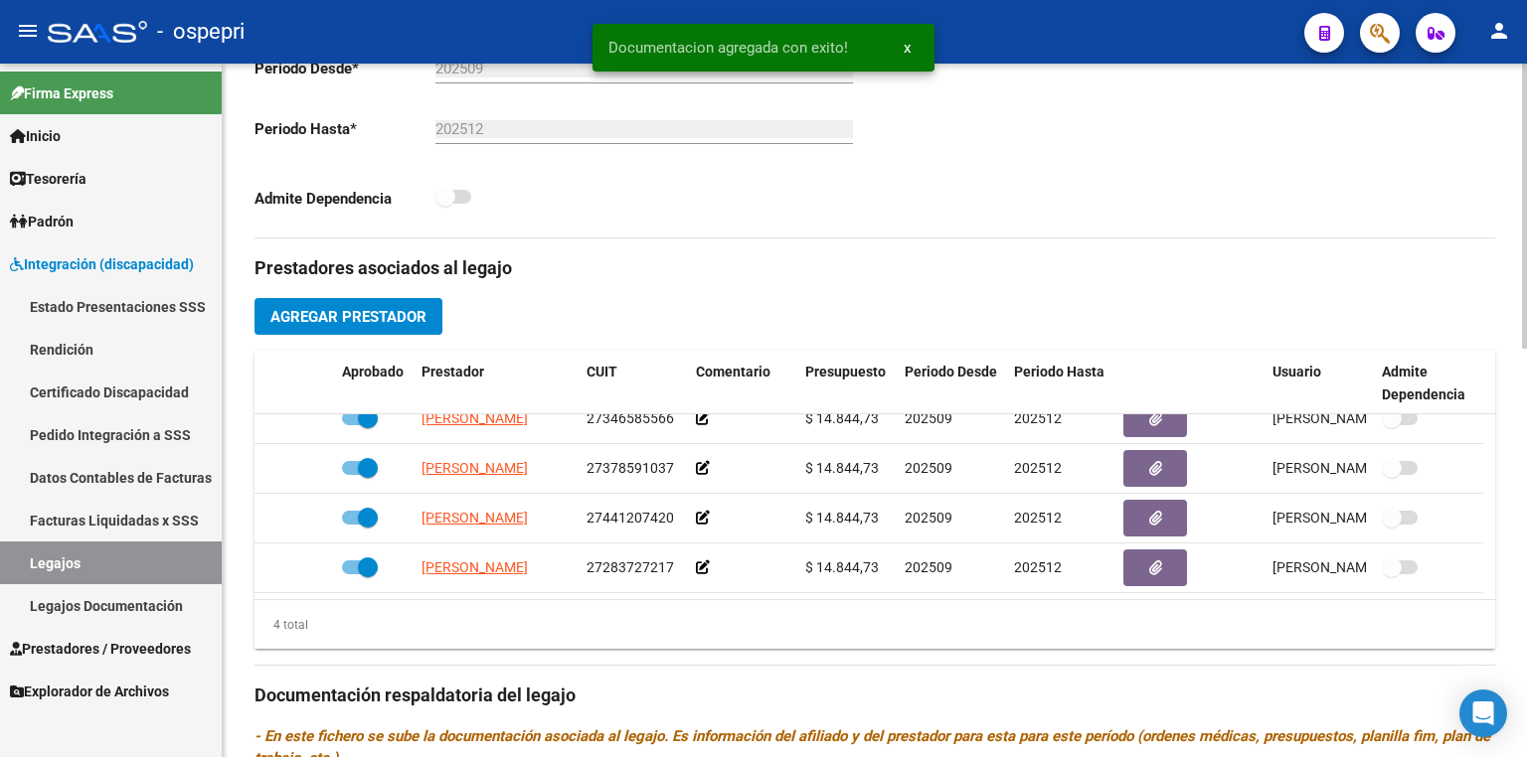
scroll to position [875, 0]
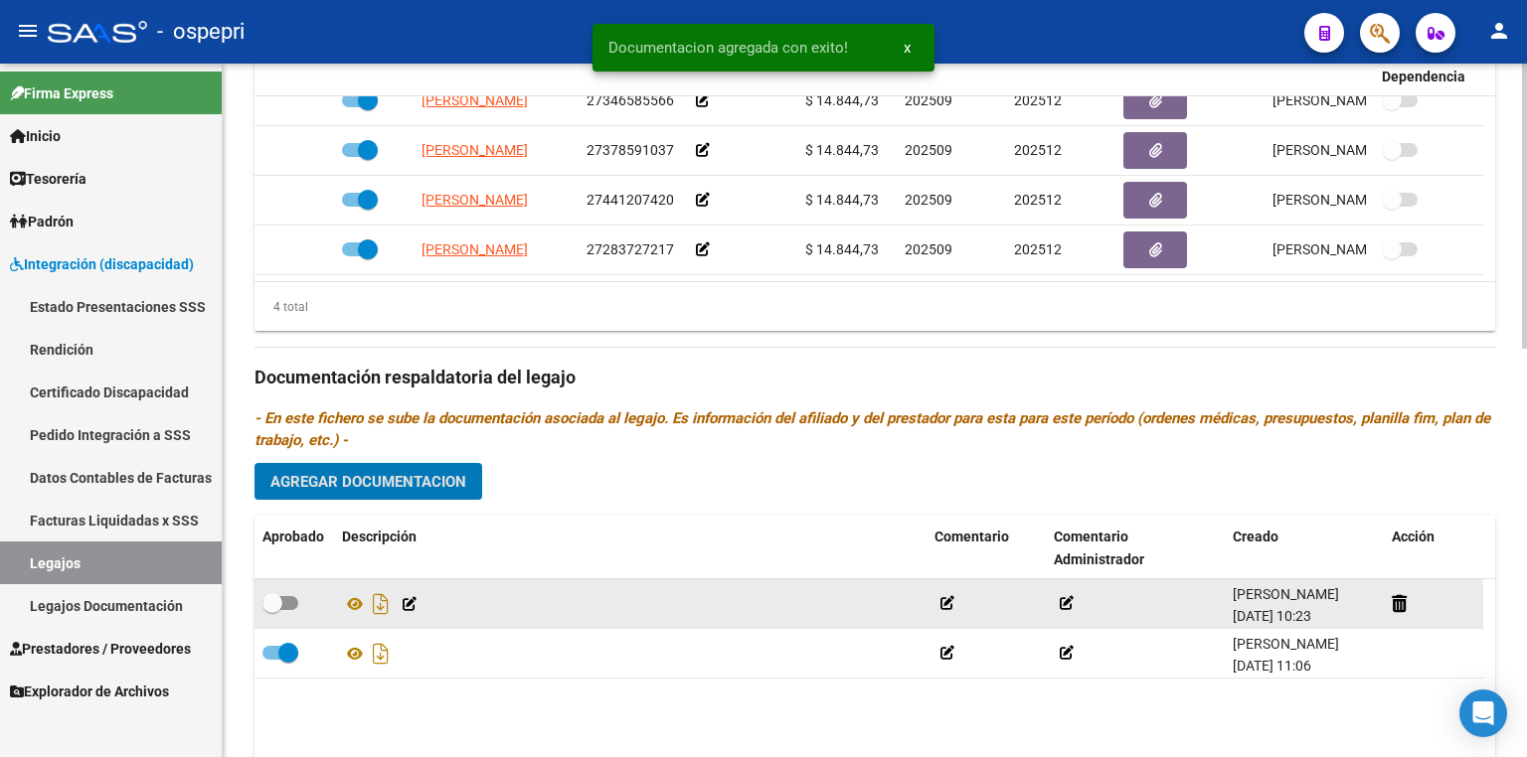
click at [290, 600] on span at bounding box center [280, 603] width 36 height 14
click at [272, 610] on input "checkbox" at bounding box center [271, 610] width 1 height 1
checkbox input "true"
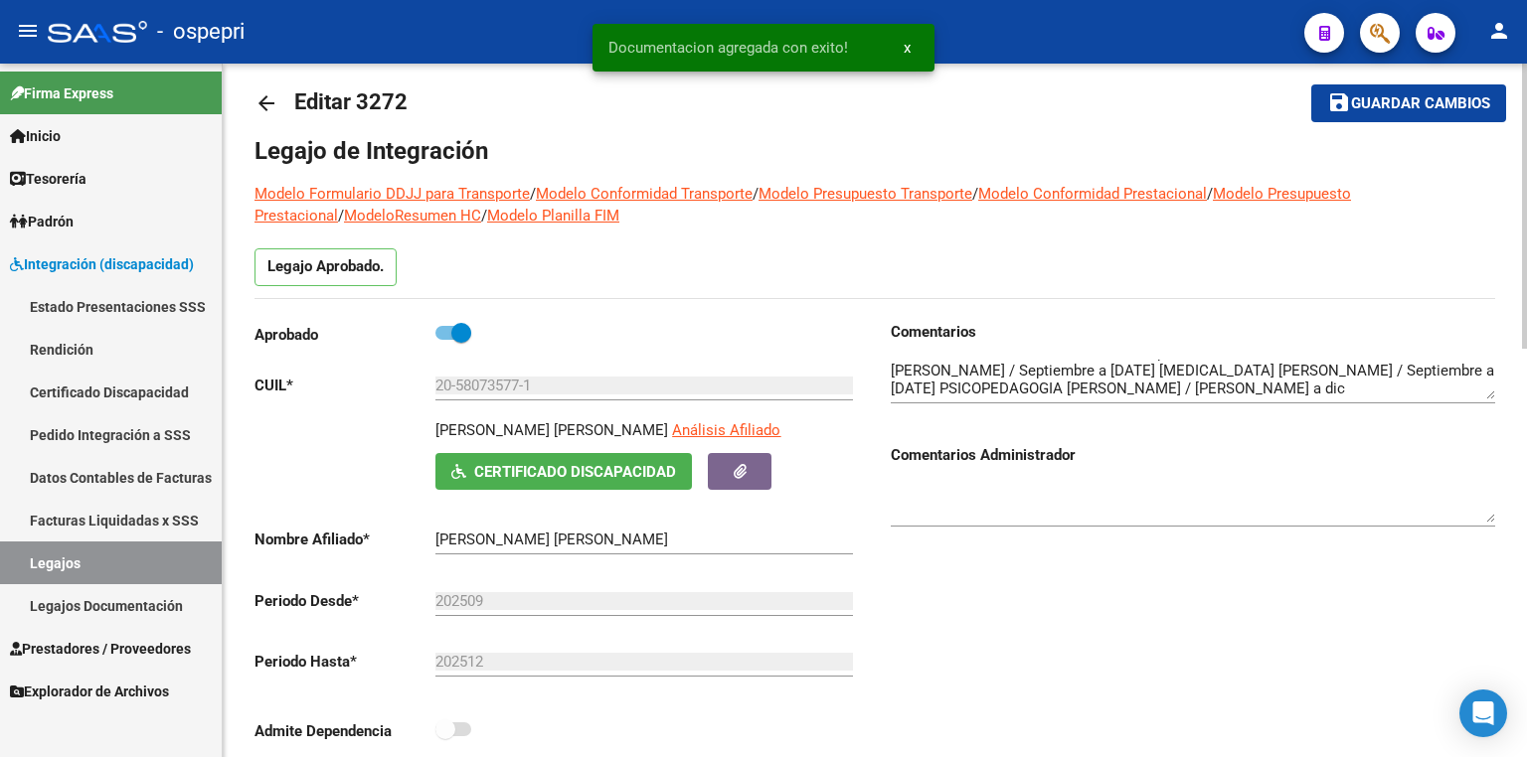
scroll to position [0, 0]
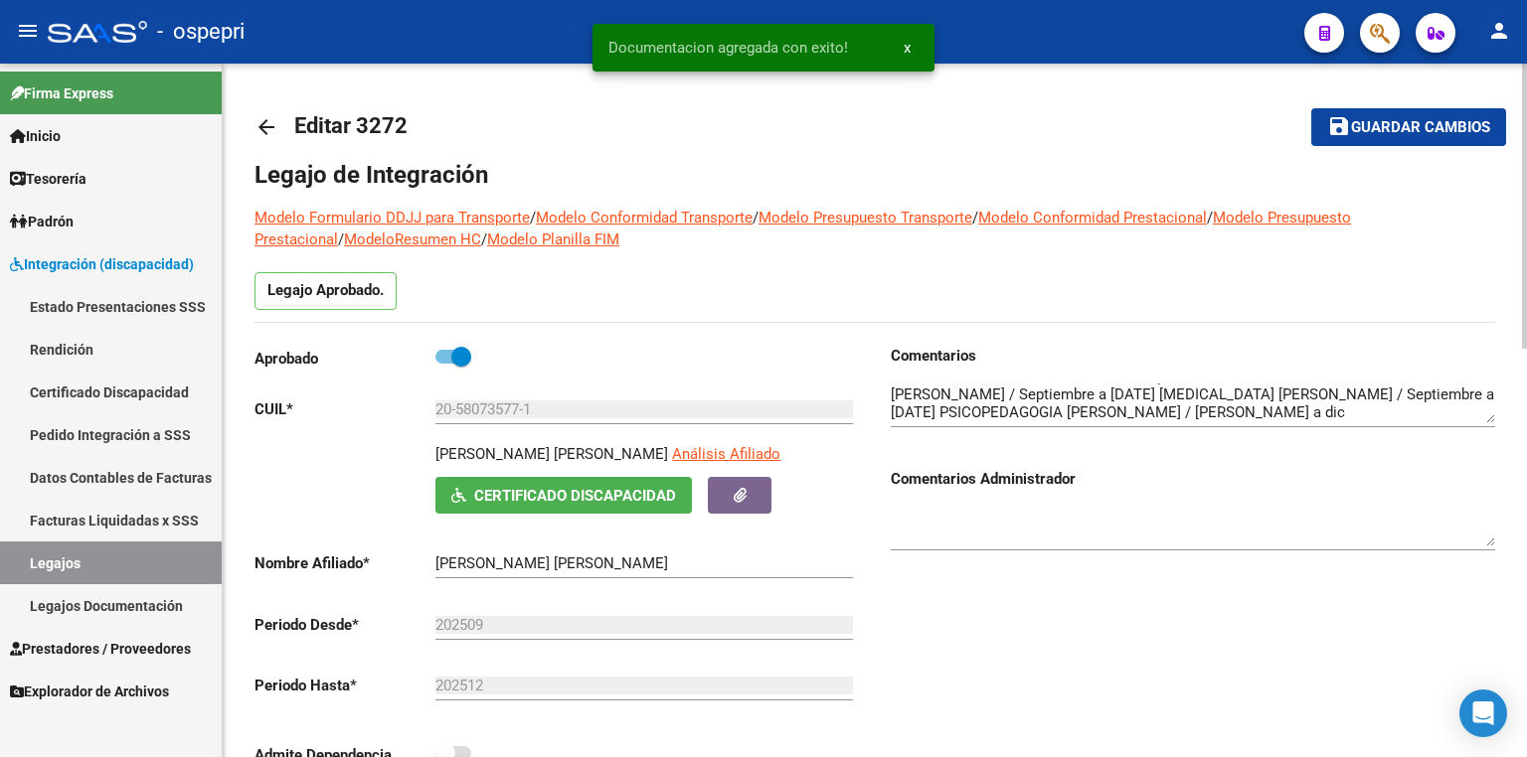
click at [1398, 127] on span "Guardar cambios" at bounding box center [1420, 128] width 139 height 18
